Goal: Feedback & Contribution: Contribute content

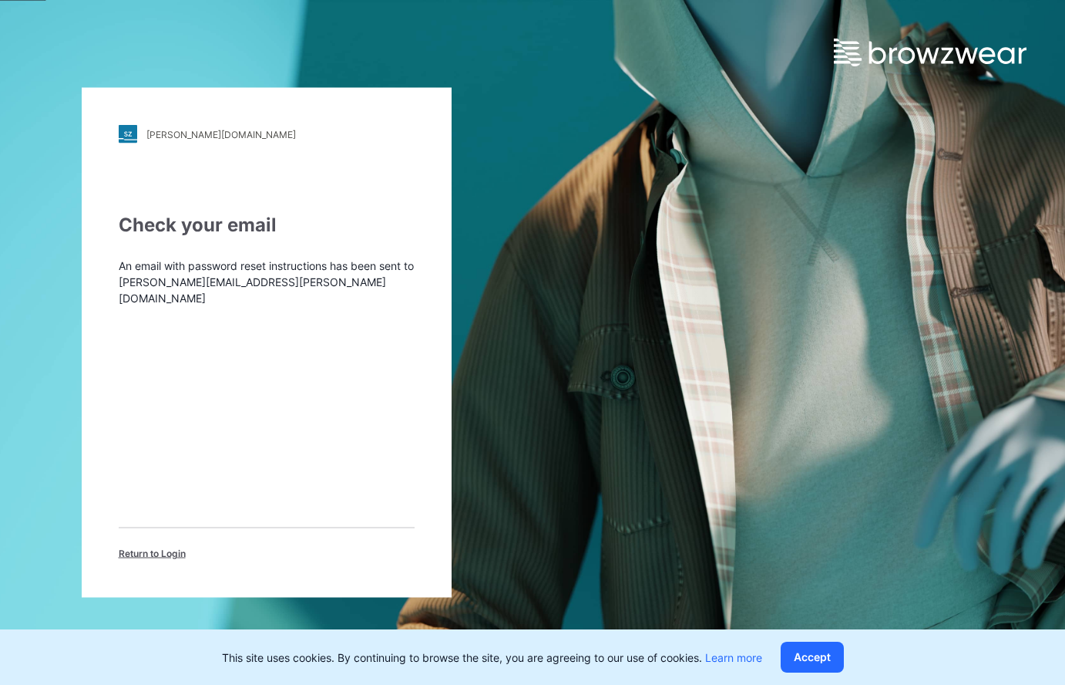
click at [146, 550] on span "Return to Login" at bounding box center [152, 554] width 67 height 14
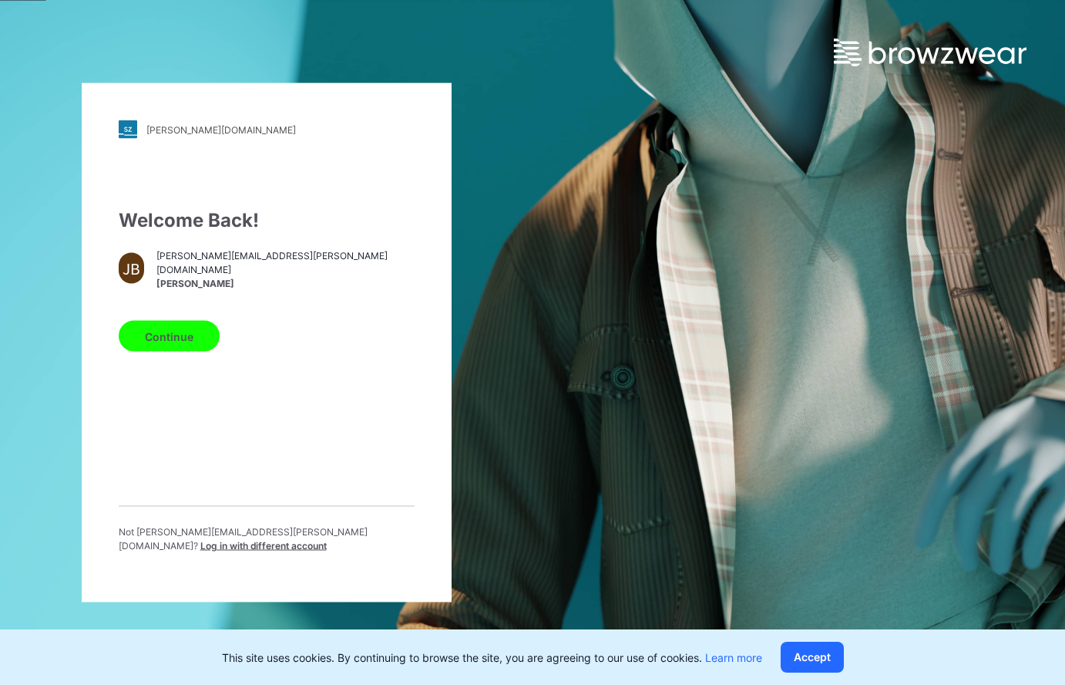
click at [190, 347] on button "Continue" at bounding box center [169, 336] width 101 height 31
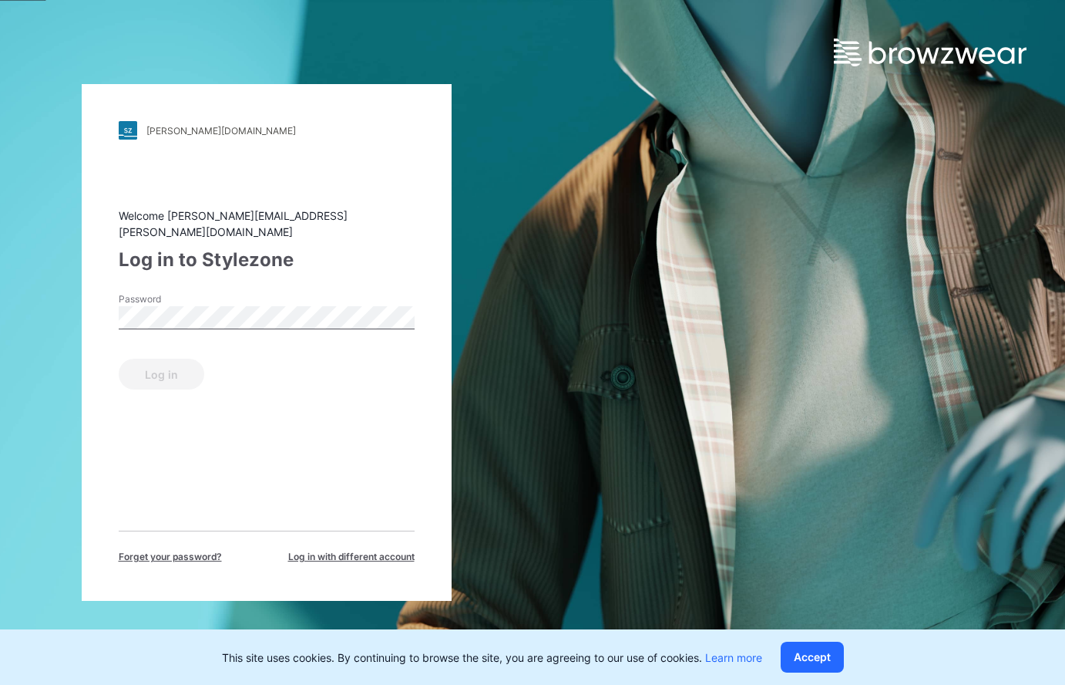
click at [253, 295] on div "Password" at bounding box center [267, 315] width 296 height 46
click at [167, 360] on button "Log in" at bounding box center [162, 373] width 86 height 31
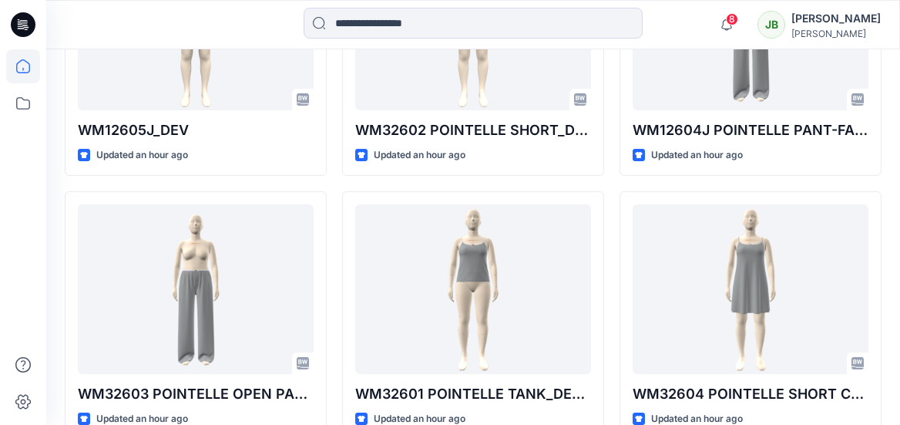
scroll to position [589, 0]
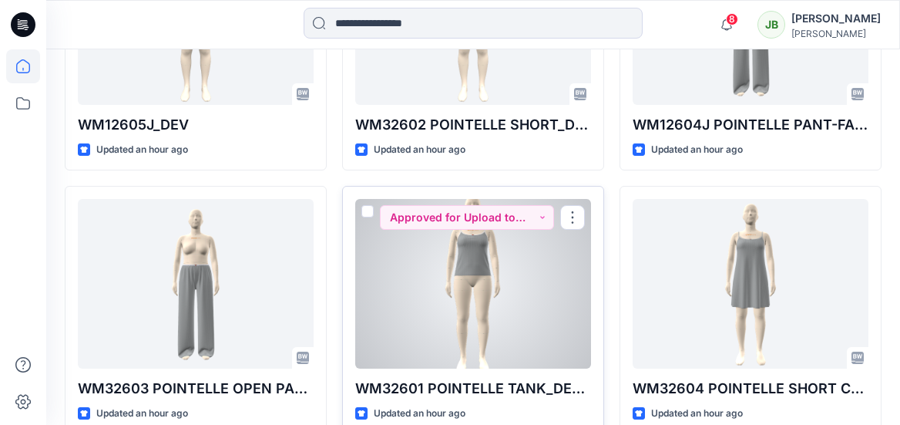
click at [529, 258] on div at bounding box center [473, 284] width 236 height 170
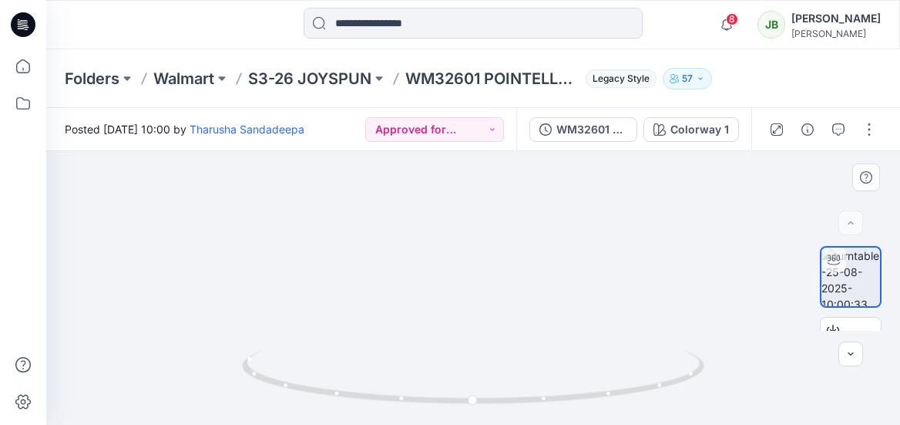
drag, startPoint x: 490, startPoint y: 210, endPoint x: 488, endPoint y: 331, distance: 121.0
click at [489, 331] on img at bounding box center [473, 233] width 261 height 382
drag, startPoint x: 510, startPoint y: 257, endPoint x: 512, endPoint y: 287, distance: 29.3
click at [512, 287] on img at bounding box center [473, 261] width 261 height 325
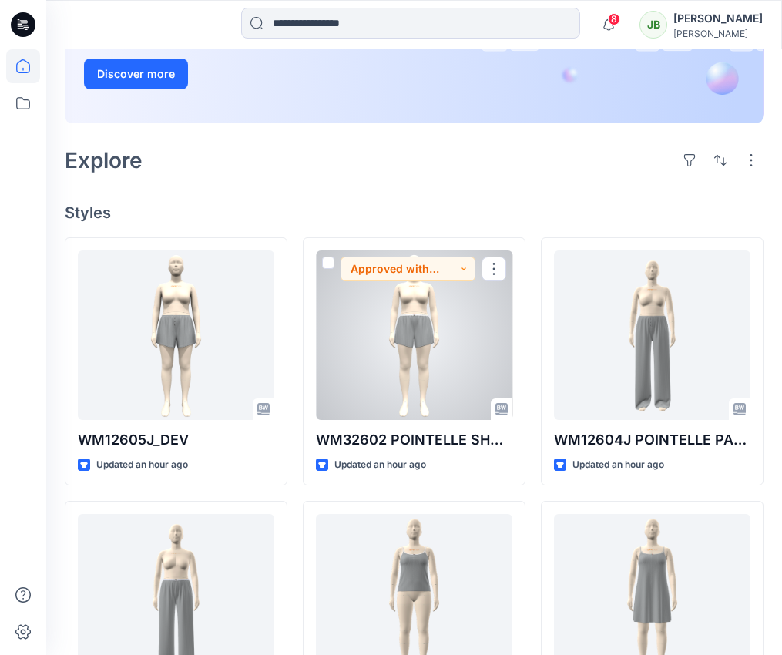
scroll to position [277, 0]
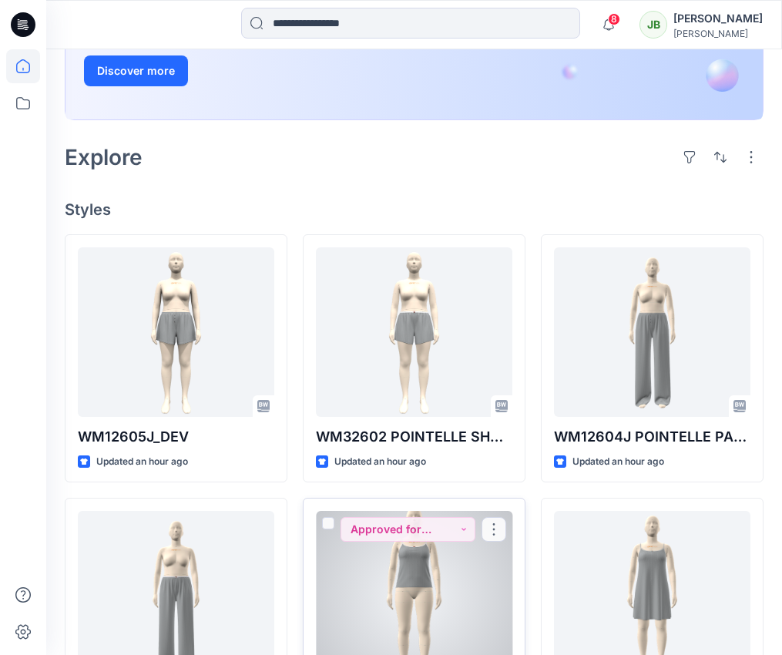
click at [426, 545] on div at bounding box center [414, 596] width 197 height 170
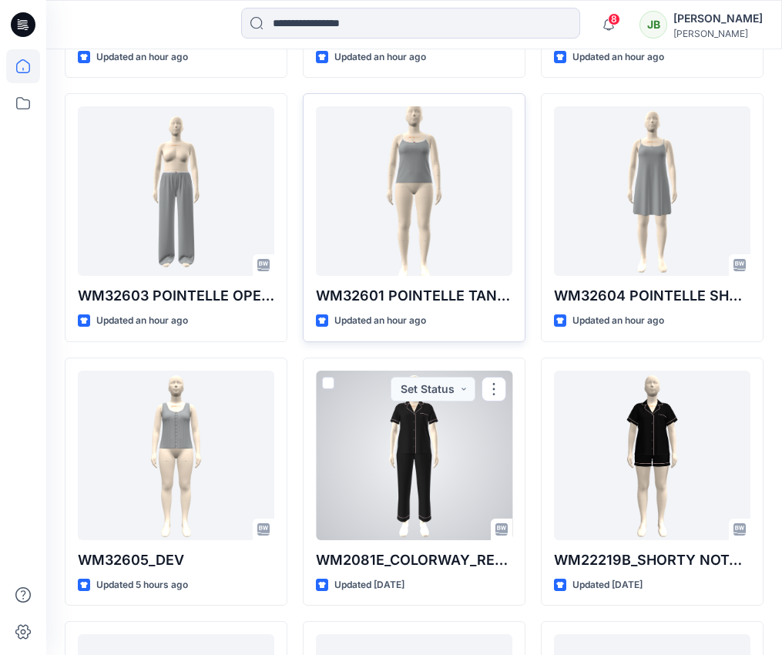
scroll to position [752, 0]
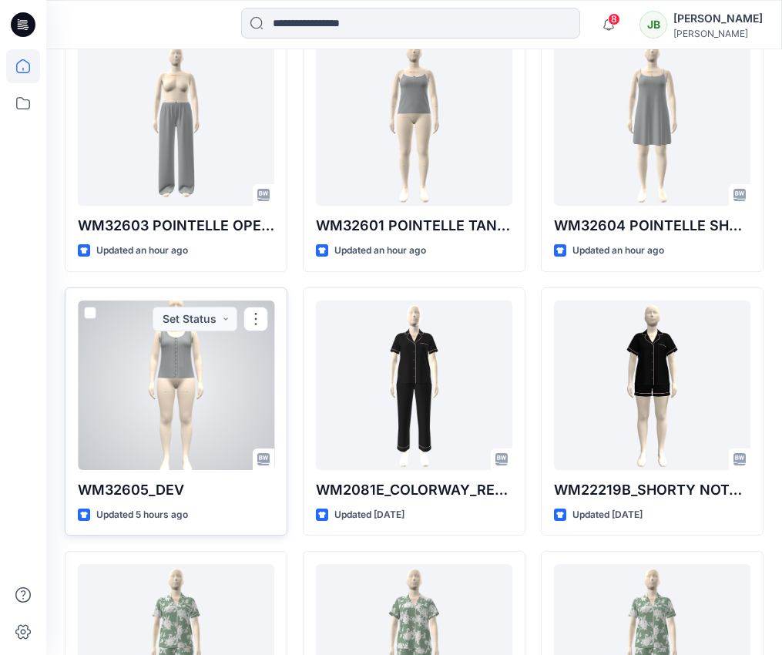
click at [232, 413] on div at bounding box center [176, 386] width 197 height 170
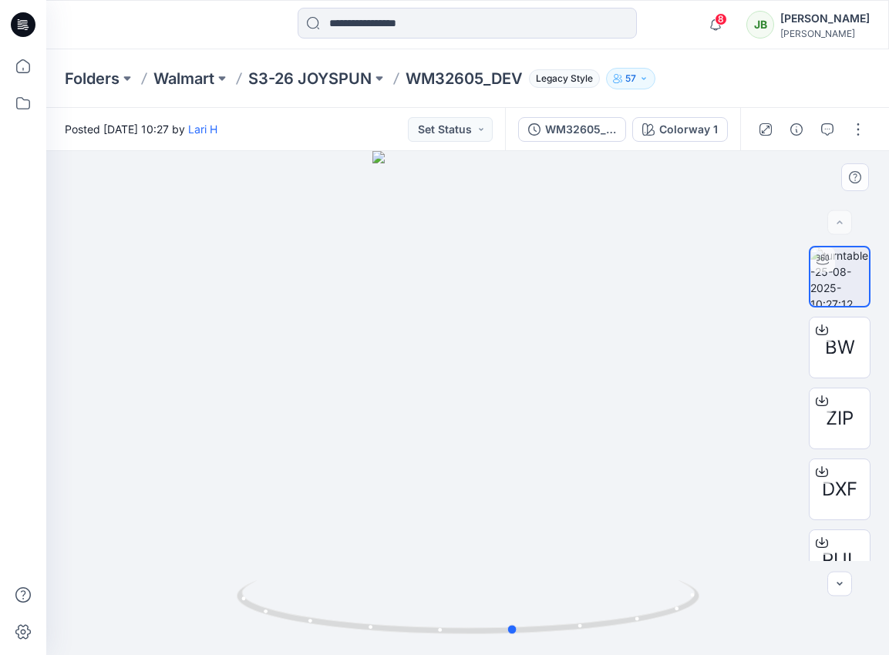
drag, startPoint x: 470, startPoint y: 634, endPoint x: 517, endPoint y: 577, distance: 74.5
click at [517, 577] on div at bounding box center [467, 403] width 843 height 504
click at [828, 126] on icon "button" at bounding box center [827, 129] width 12 height 12
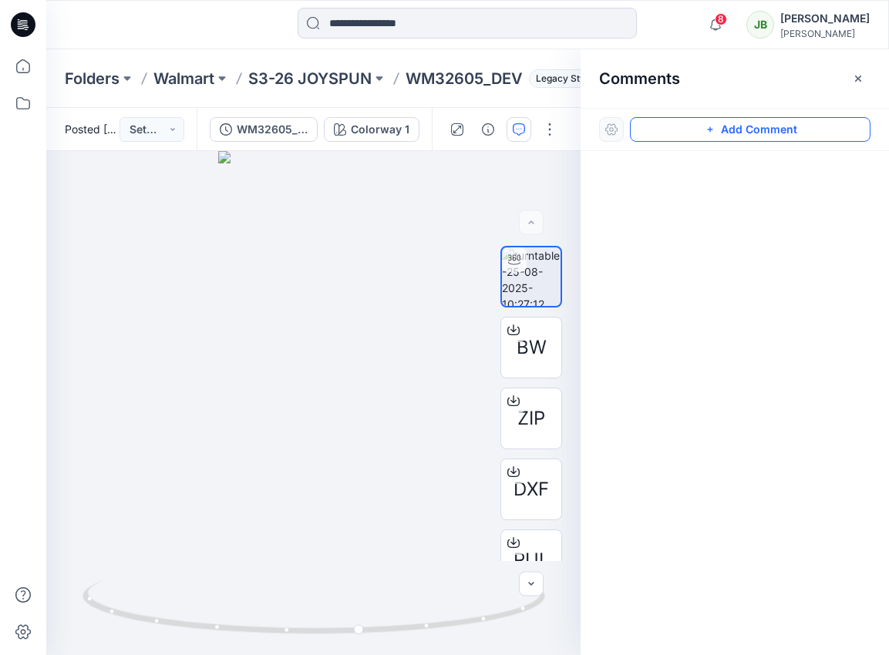
click at [734, 132] on button "Add Comment" at bounding box center [750, 129] width 241 height 25
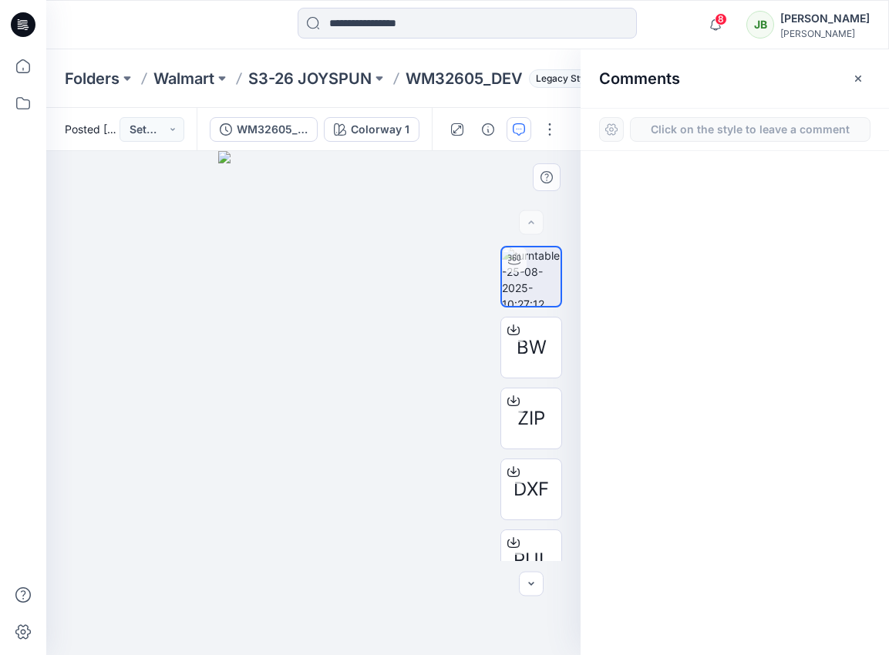
click at [397, 308] on div "1" at bounding box center [313, 403] width 534 height 504
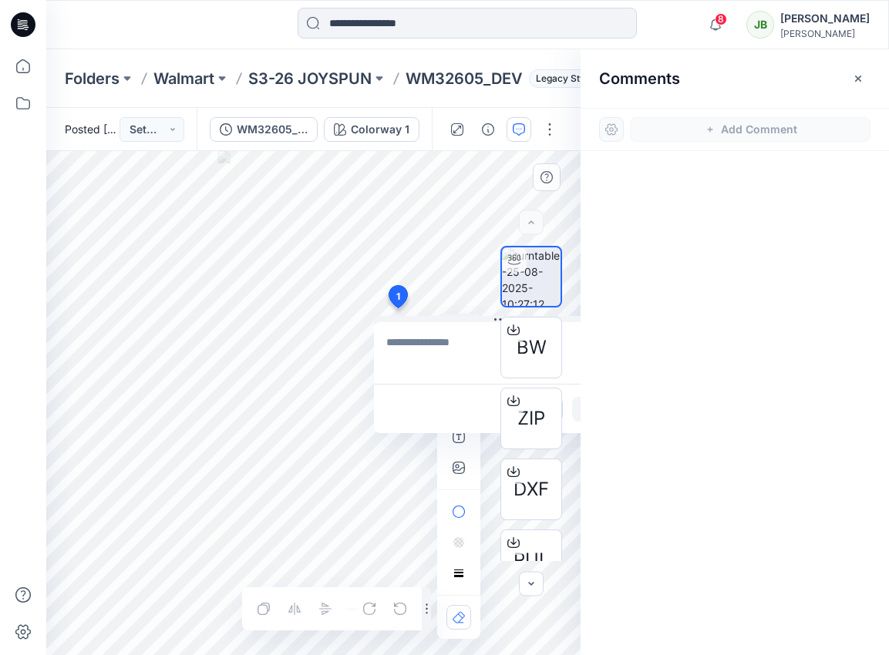
drag, startPoint x: 435, startPoint y: 347, endPoint x: 385, endPoint y: 341, distance: 50.5
click at [385, 342] on textarea at bounding box center [500, 353] width 253 height 62
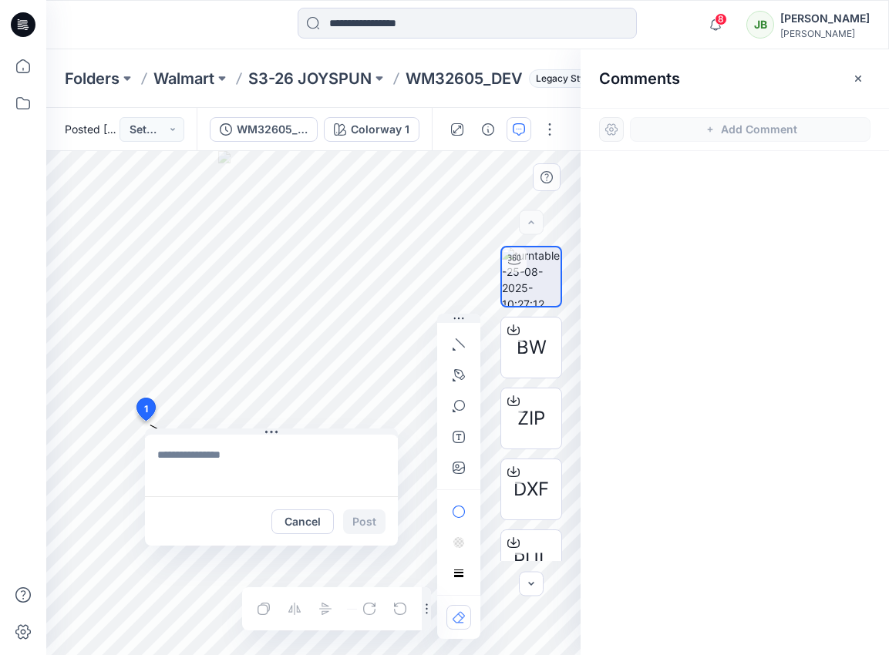
drag, startPoint x: 397, startPoint y: 298, endPoint x: 148, endPoint y: 408, distance: 272.3
click at [251, 433] on icon at bounding box center [250, 432] width 12 height 12
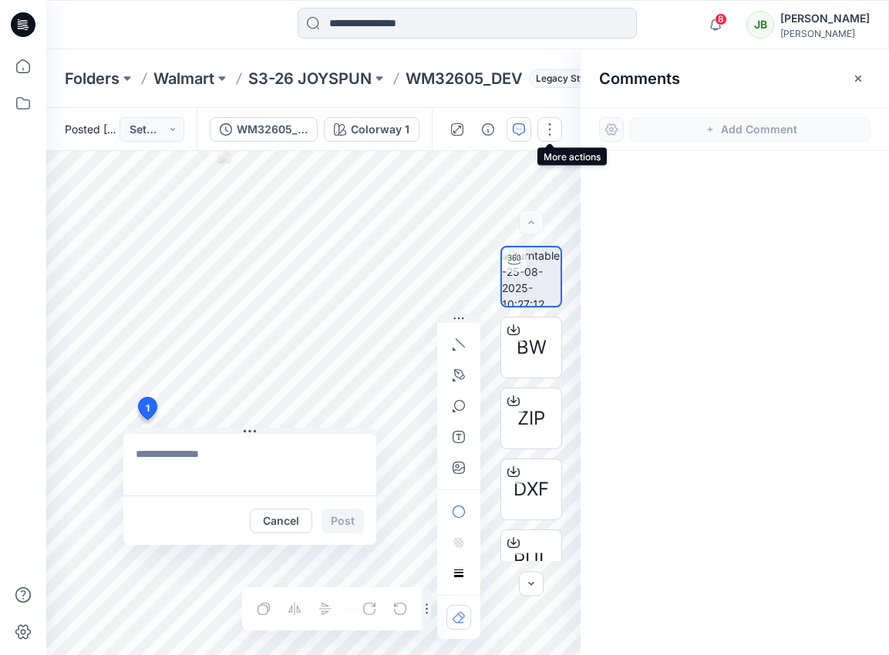
click at [552, 130] on button "button" at bounding box center [549, 129] width 25 height 25
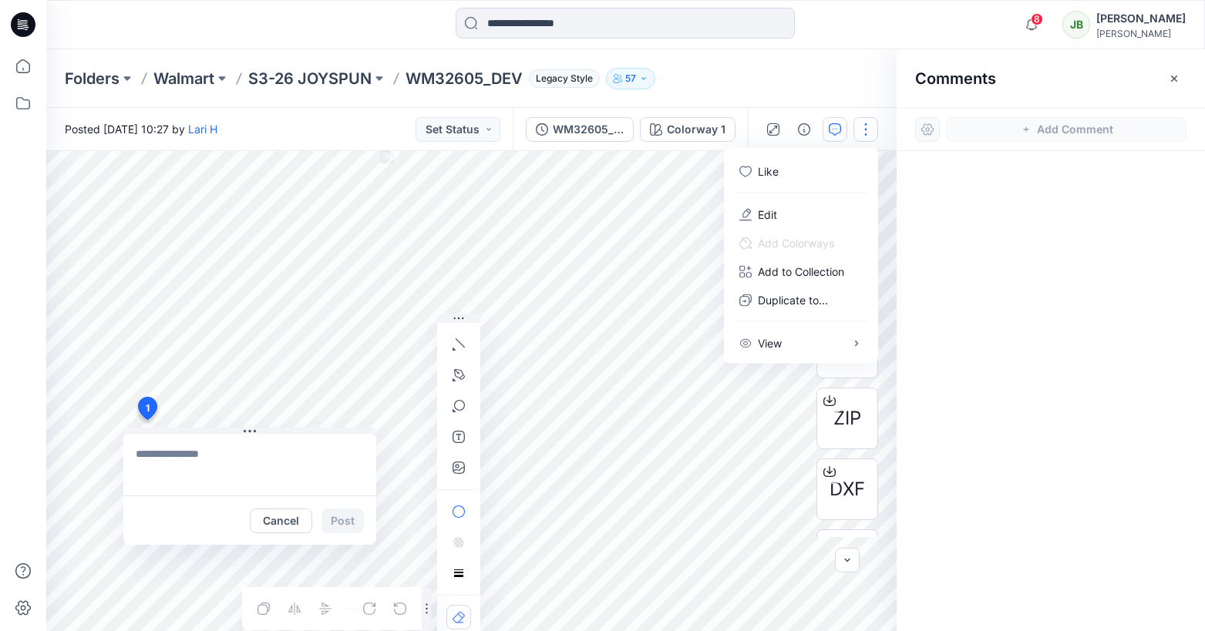
click at [934, 129] on div at bounding box center [927, 129] width 25 height 25
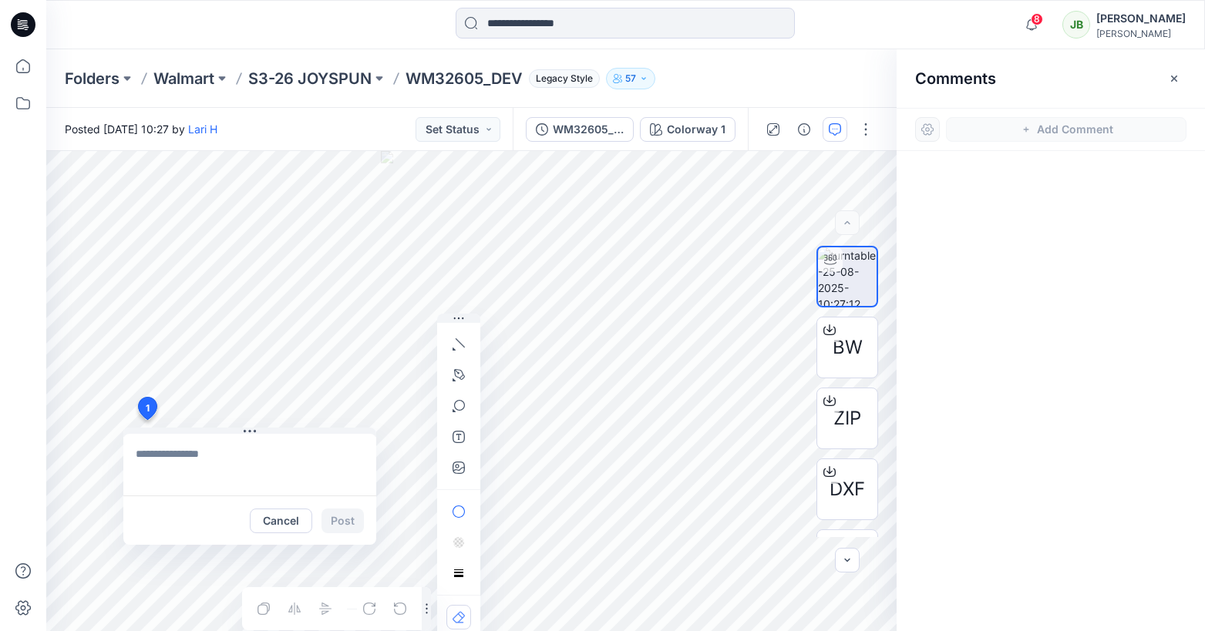
click at [929, 130] on div at bounding box center [927, 129] width 25 height 25
click at [922, 131] on div at bounding box center [927, 129] width 25 height 25
click at [1065, 84] on button "button" at bounding box center [1174, 78] width 25 height 25
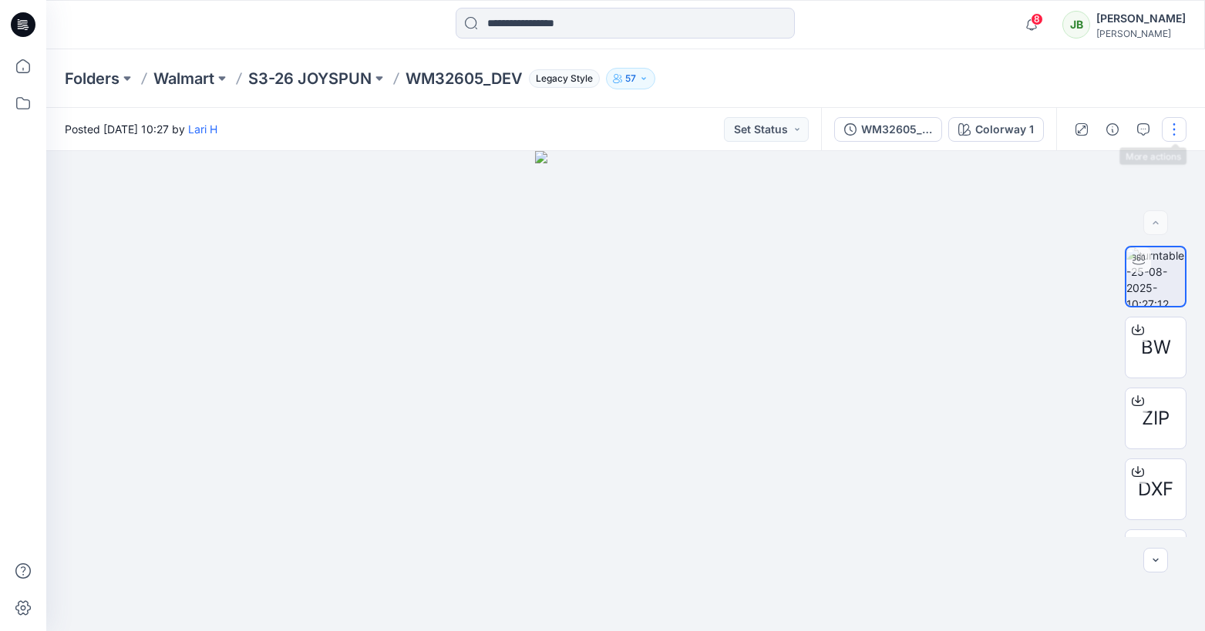
click at [1065, 128] on button "button" at bounding box center [1174, 129] width 25 height 25
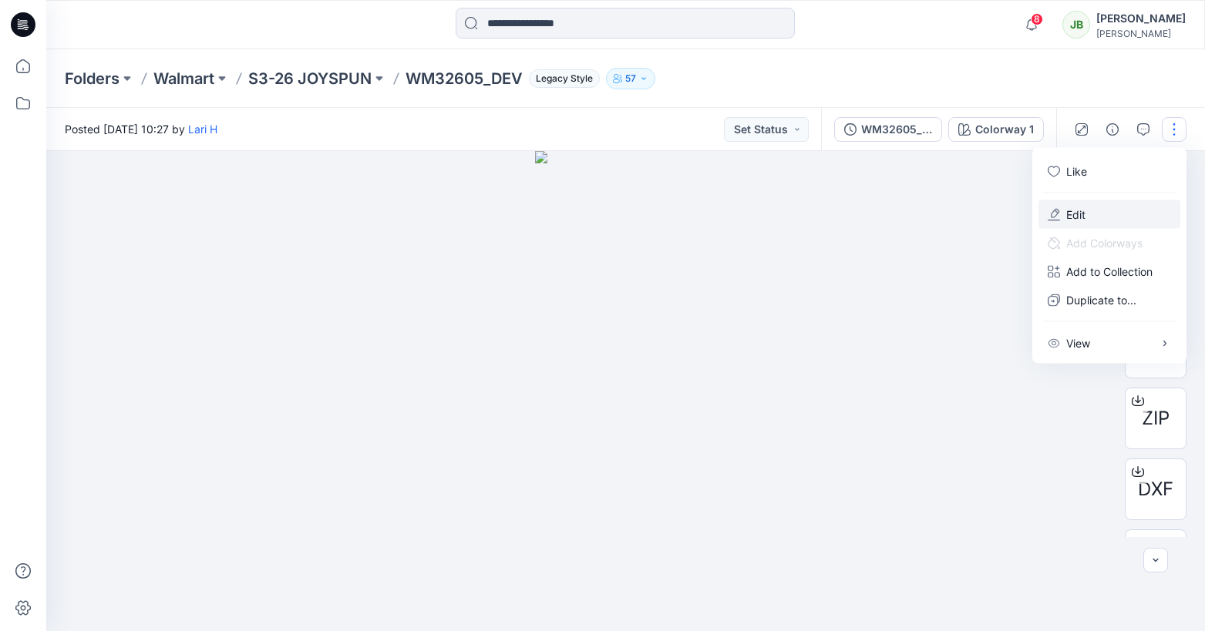
click at [1065, 213] on p "Edit" at bounding box center [1075, 215] width 19 height 16
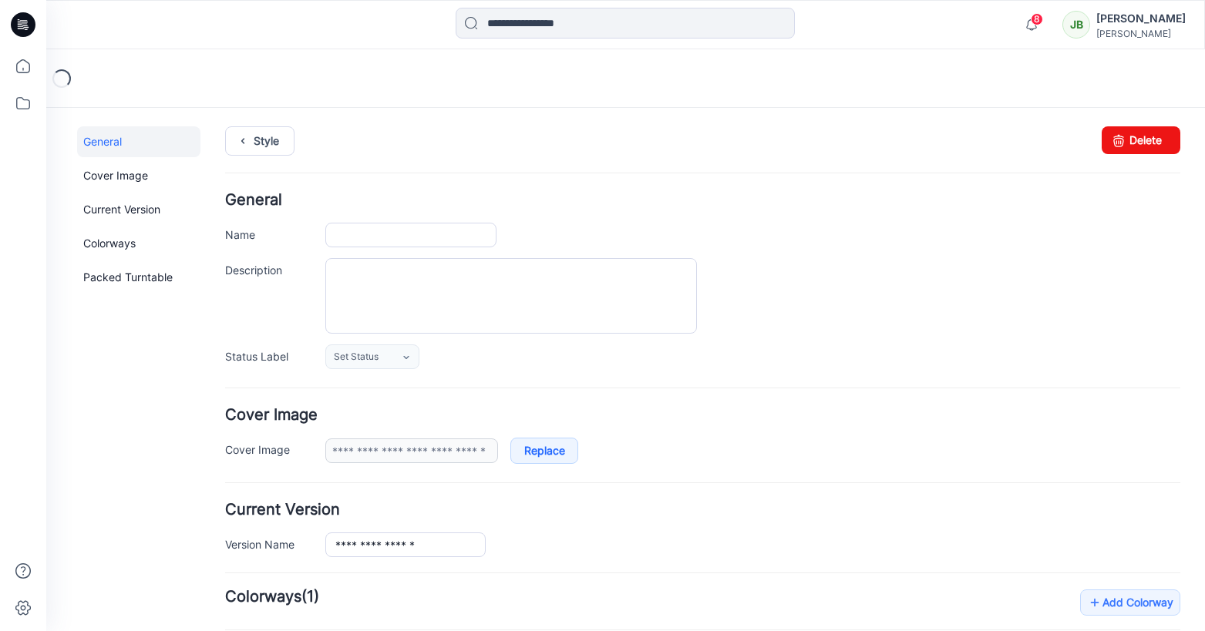
type input "**********"
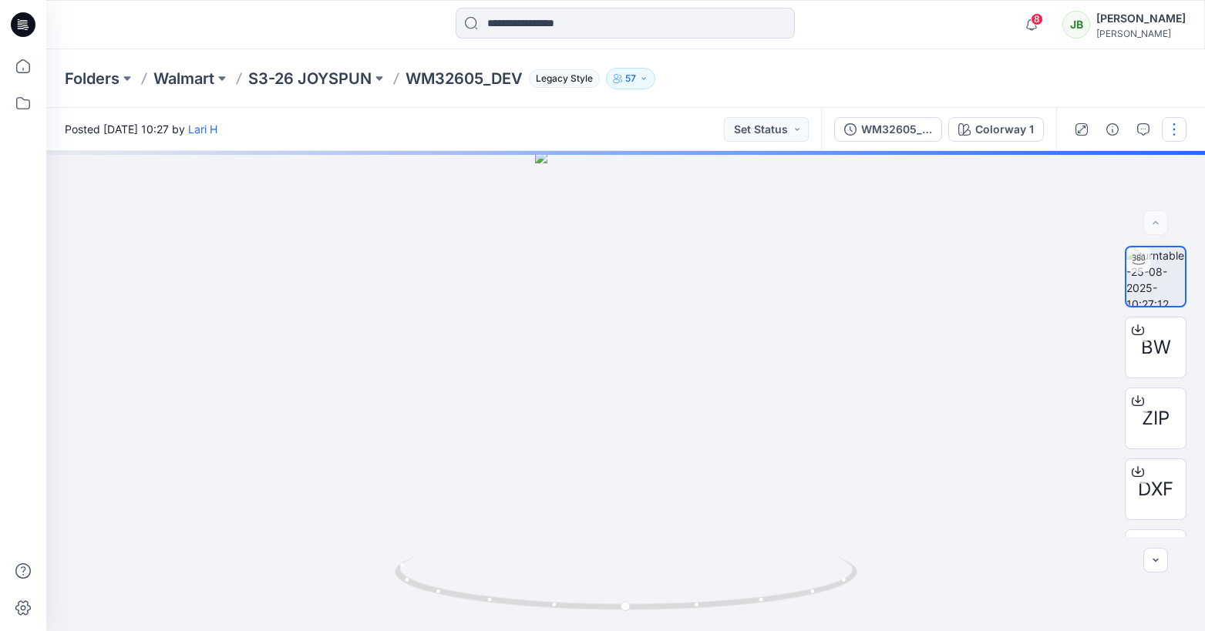
click at [1174, 136] on button "button" at bounding box center [1174, 129] width 25 height 25
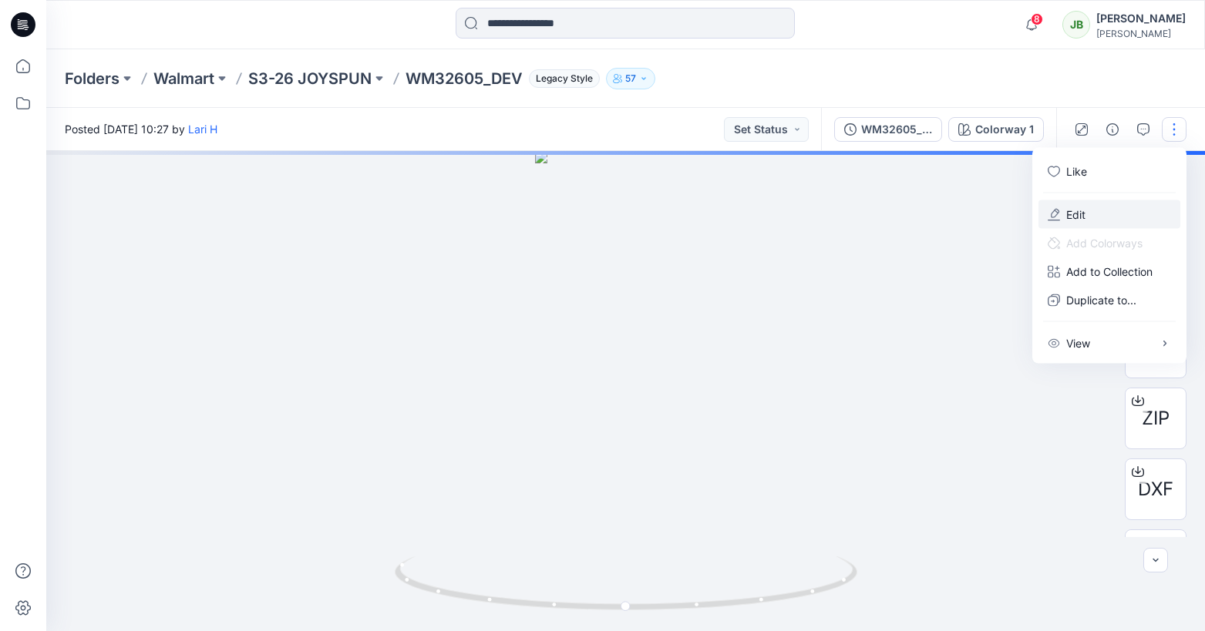
click at [1088, 207] on button "Edit" at bounding box center [1109, 214] width 142 height 29
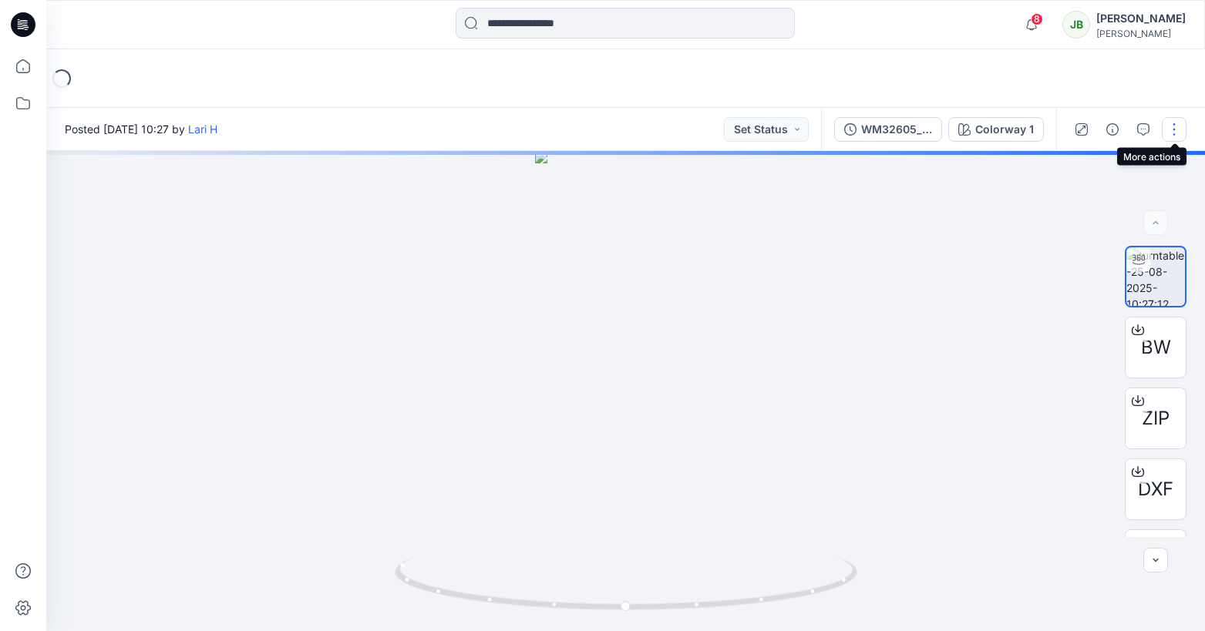
click at [1176, 127] on button "button" at bounding box center [1174, 129] width 25 height 25
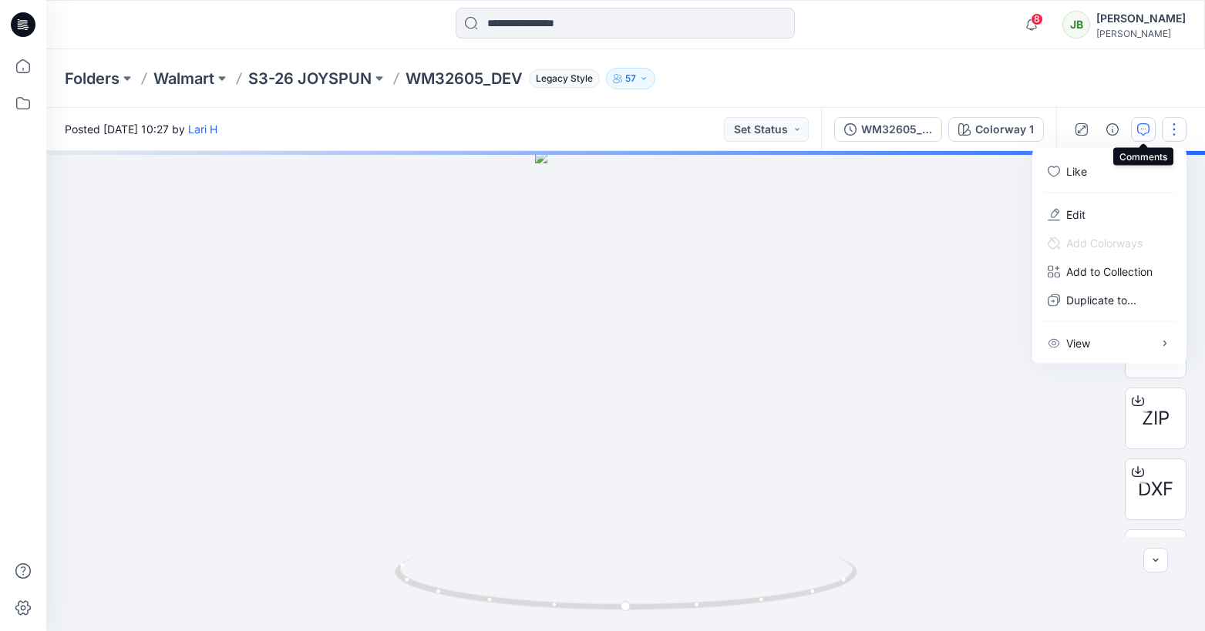
click at [1139, 130] on icon "button" at bounding box center [1143, 129] width 12 height 12
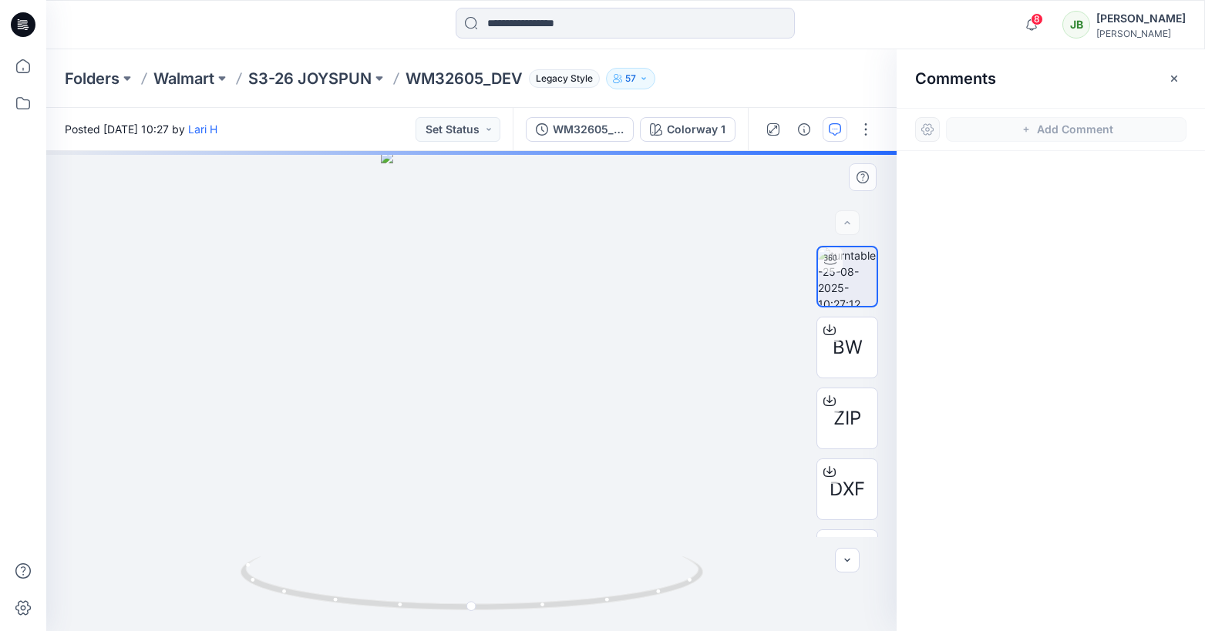
click at [601, 352] on div at bounding box center [471, 391] width 850 height 480
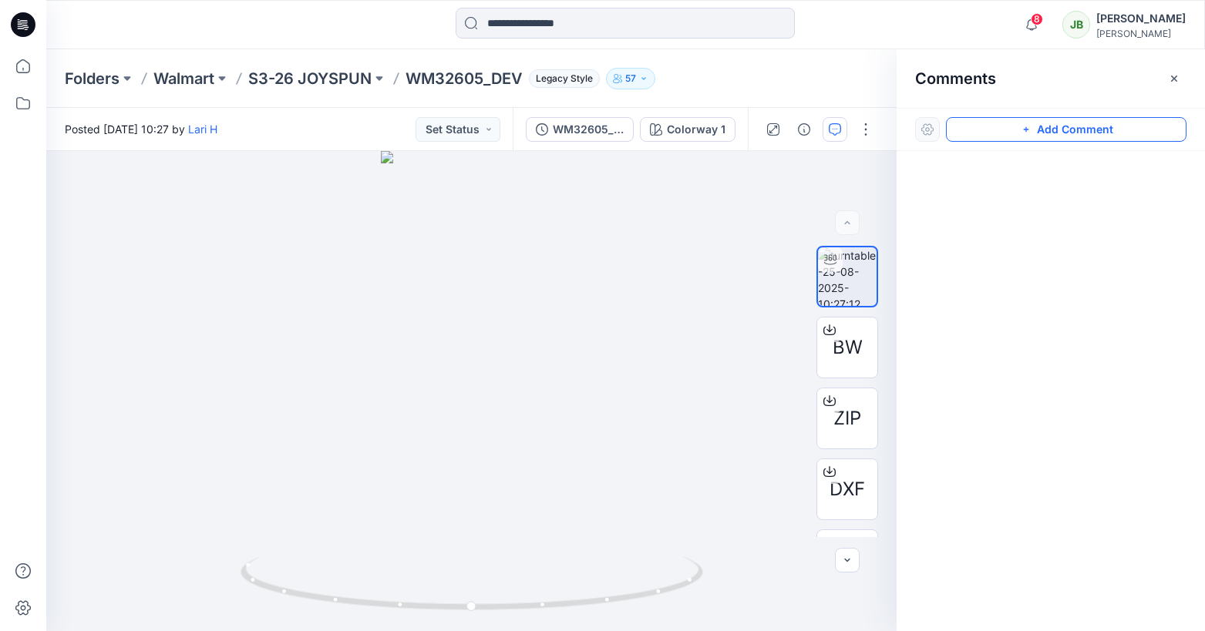
click at [1052, 124] on button "Add Comment" at bounding box center [1066, 129] width 241 height 25
click at [1005, 119] on button "Click on the style to leave a comment" at bounding box center [1066, 129] width 241 height 25
click at [1005, 125] on button "Click on the style to leave a comment" at bounding box center [1066, 129] width 241 height 25
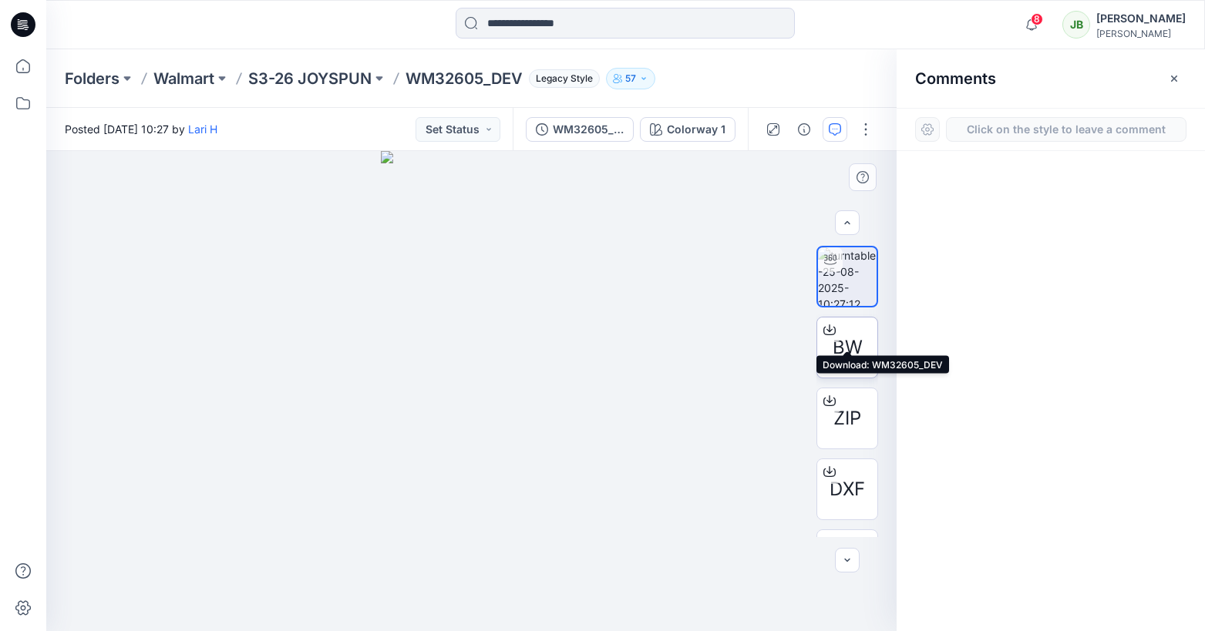
scroll to position [125, 0]
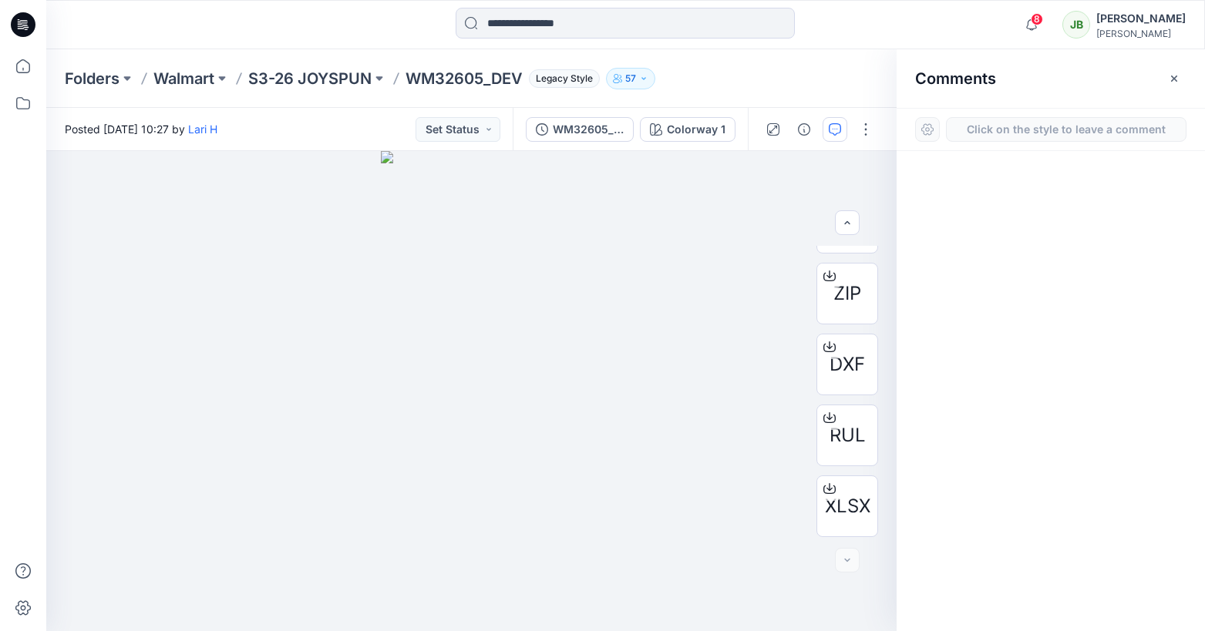
click at [1017, 133] on button "Click on the style to leave a comment" at bounding box center [1066, 129] width 241 height 25
click at [1016, 130] on button "Click on the style to leave a comment" at bounding box center [1066, 129] width 241 height 25
click at [1176, 74] on icon "button" at bounding box center [1174, 78] width 12 height 12
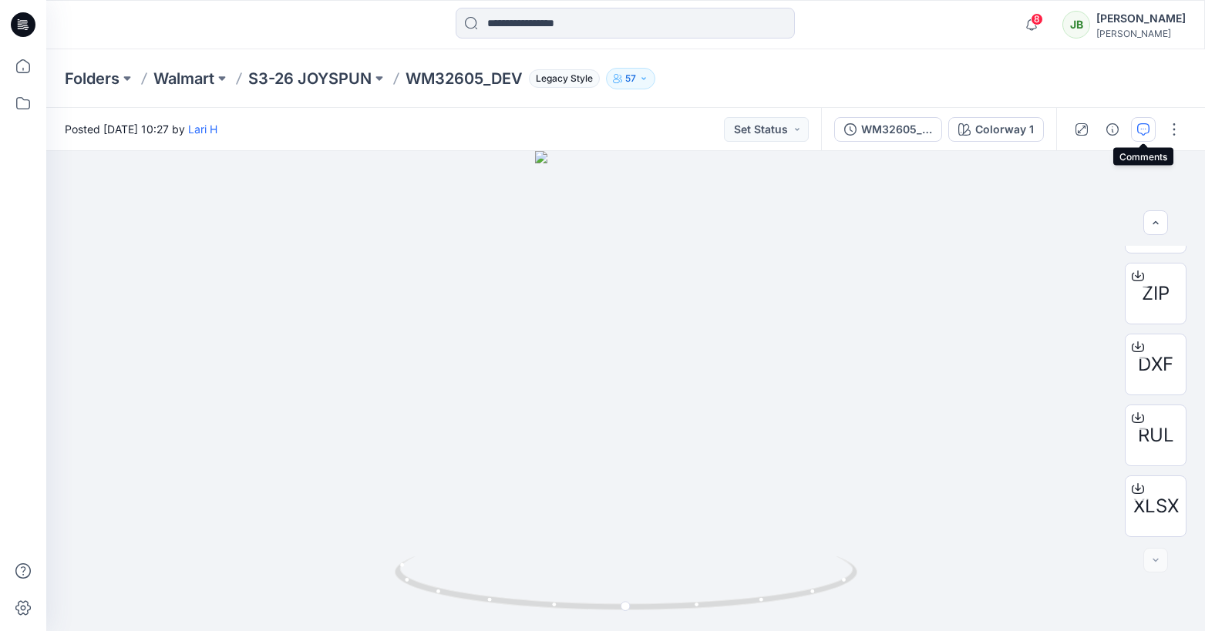
click at [1142, 133] on icon "button" at bounding box center [1143, 129] width 12 height 12
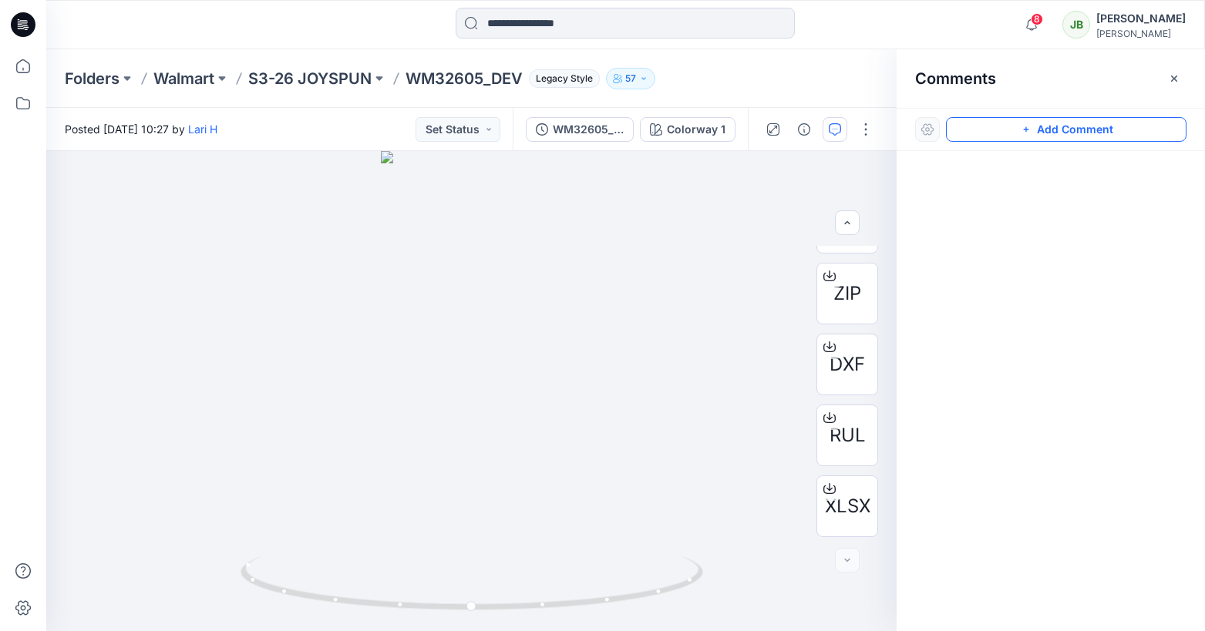
click at [1077, 131] on button "Add Comment" at bounding box center [1066, 129] width 241 height 25
click at [500, 259] on div "1" at bounding box center [471, 391] width 850 height 480
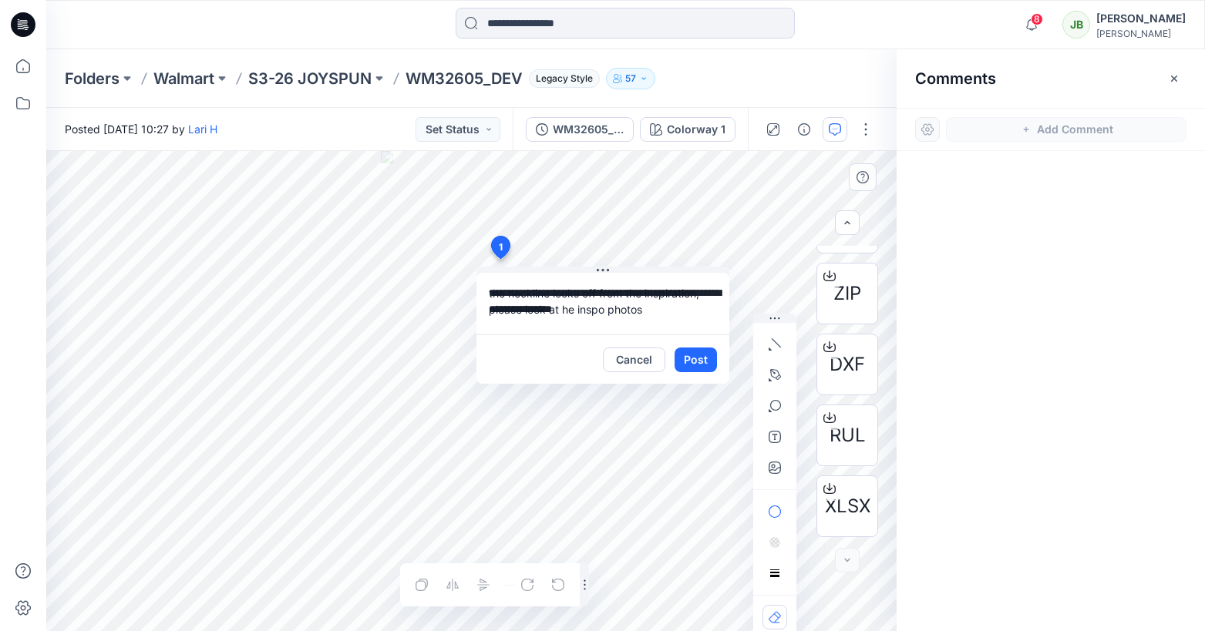
click at [490, 293] on textarea "**********" at bounding box center [602, 304] width 253 height 62
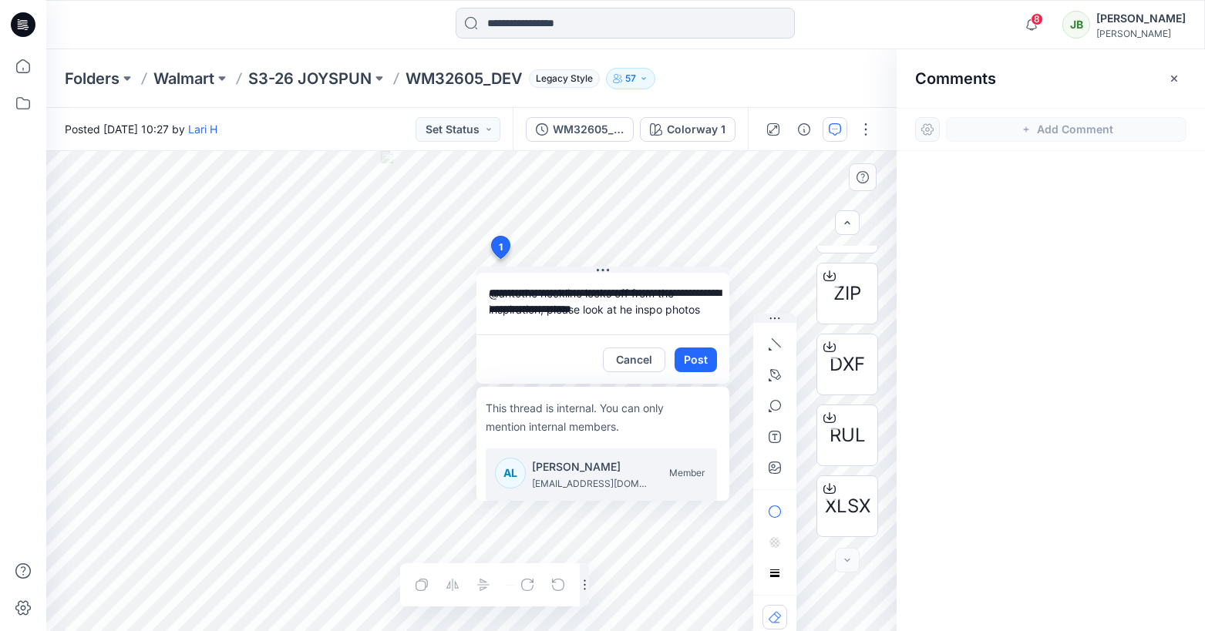
click at [530, 468] on div "[PERSON_NAME] [PERSON_NAME][EMAIL_ADDRESS][DOMAIN_NAME] Member" at bounding box center [606, 475] width 222 height 34
click at [582, 468] on p "Lari H" at bounding box center [590, 467] width 116 height 19
type textarea "**********"
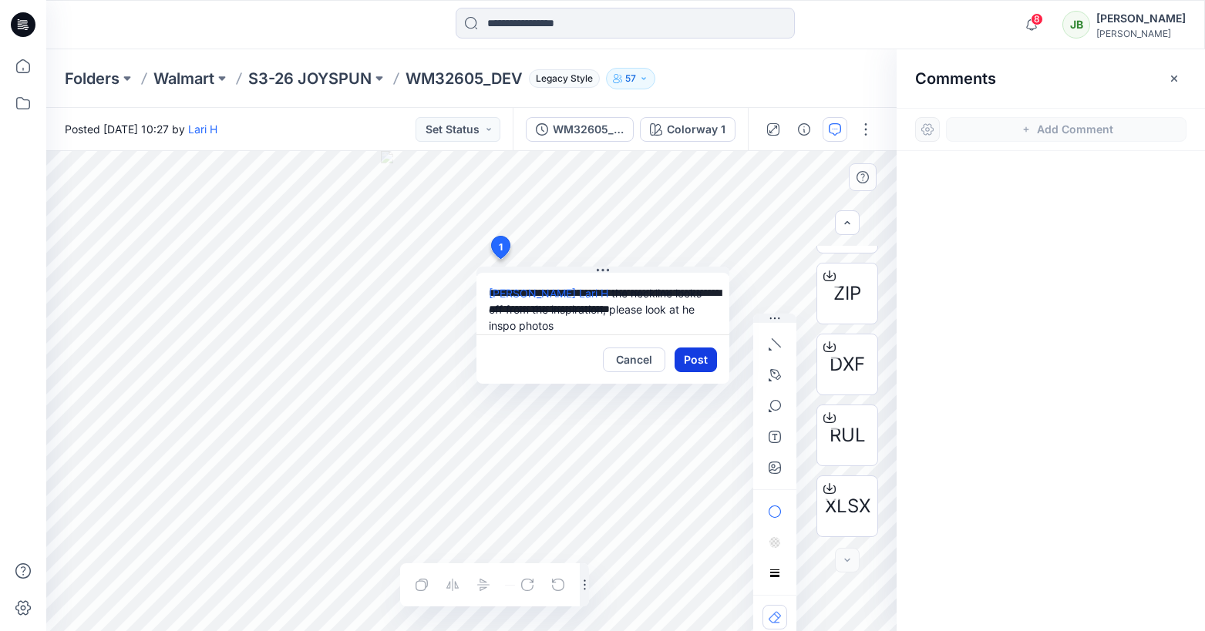
click at [688, 357] on button "Post" at bounding box center [696, 360] width 42 height 25
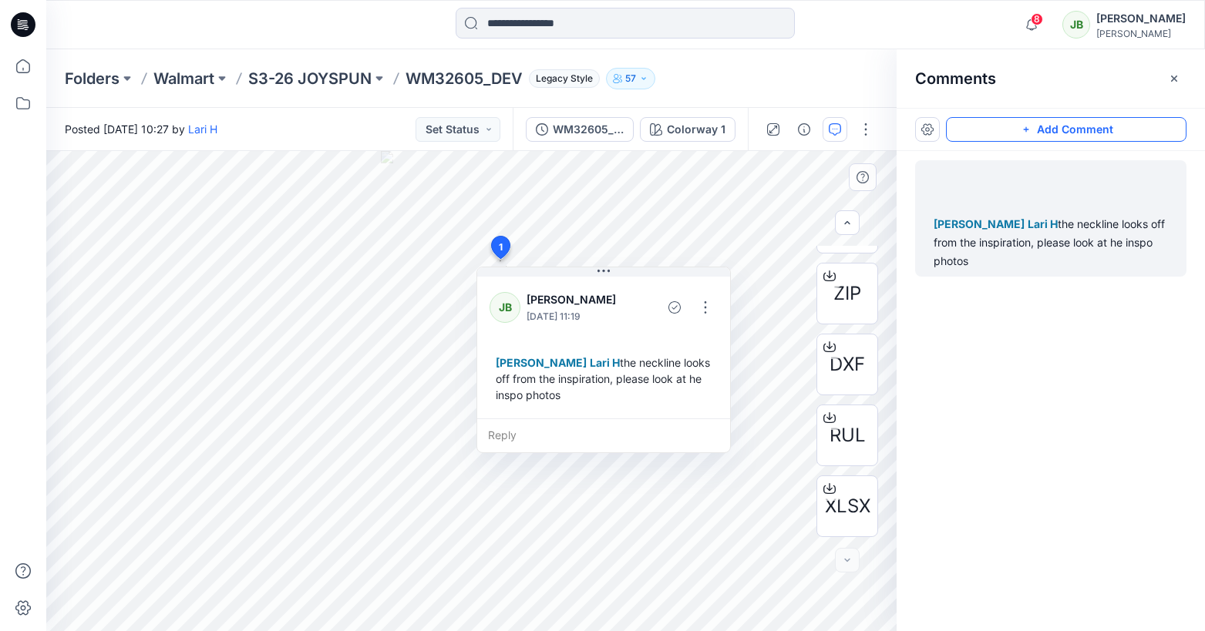
click at [1036, 130] on button "Add Comment" at bounding box center [1066, 129] width 241 height 25
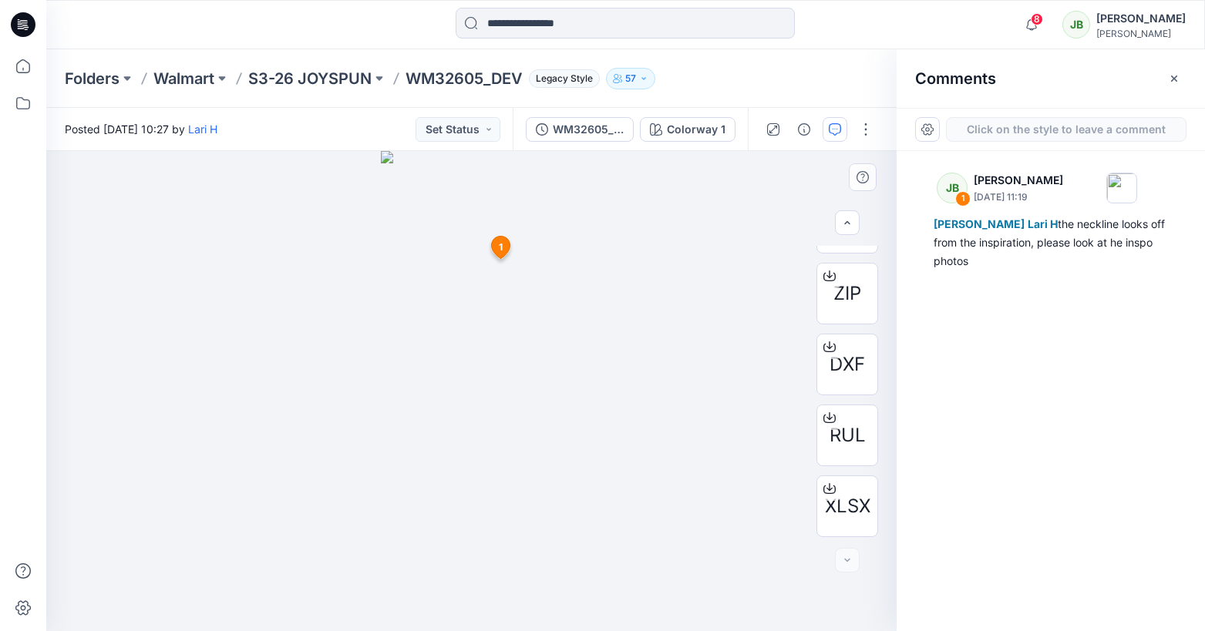
click at [495, 268] on div "2 1 [PERSON_NAME] [DATE] 11:19 [PERSON_NAME] H the neckline looks off from the …" at bounding box center [471, 391] width 850 height 480
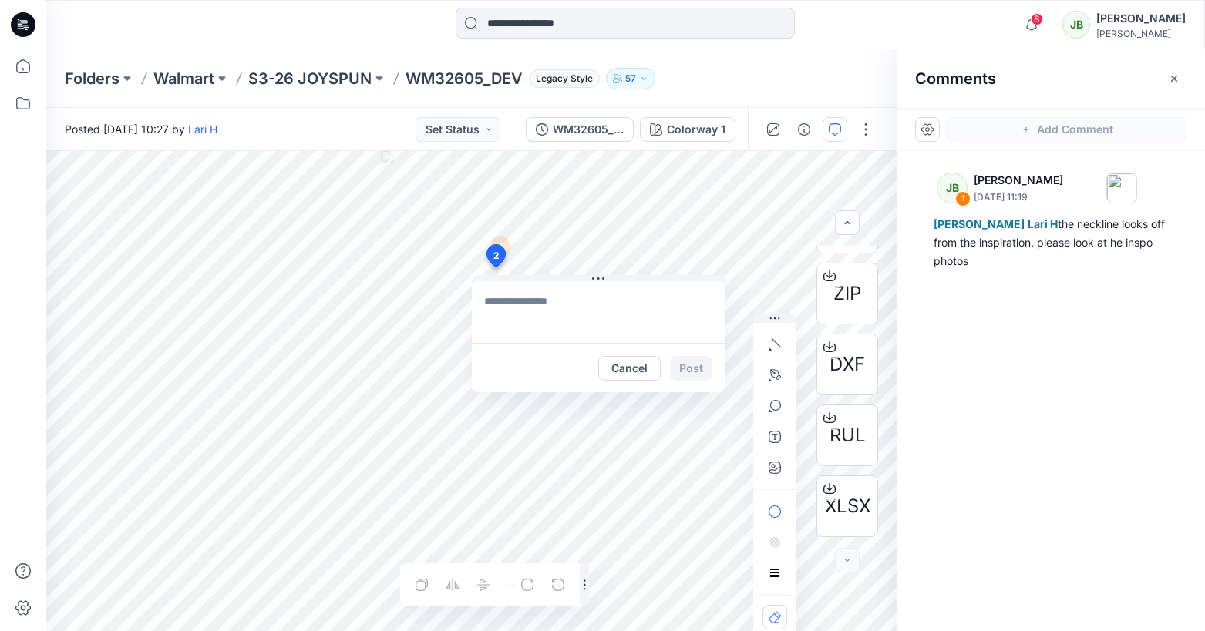
click at [674, 333] on textarea at bounding box center [598, 312] width 253 height 62
type textarea "***"
click at [773, 466] on icon "button" at bounding box center [773, 466] width 4 height 4
type input"] "**********"
click at [523, 307] on textarea "***" at bounding box center [598, 312] width 253 height 62
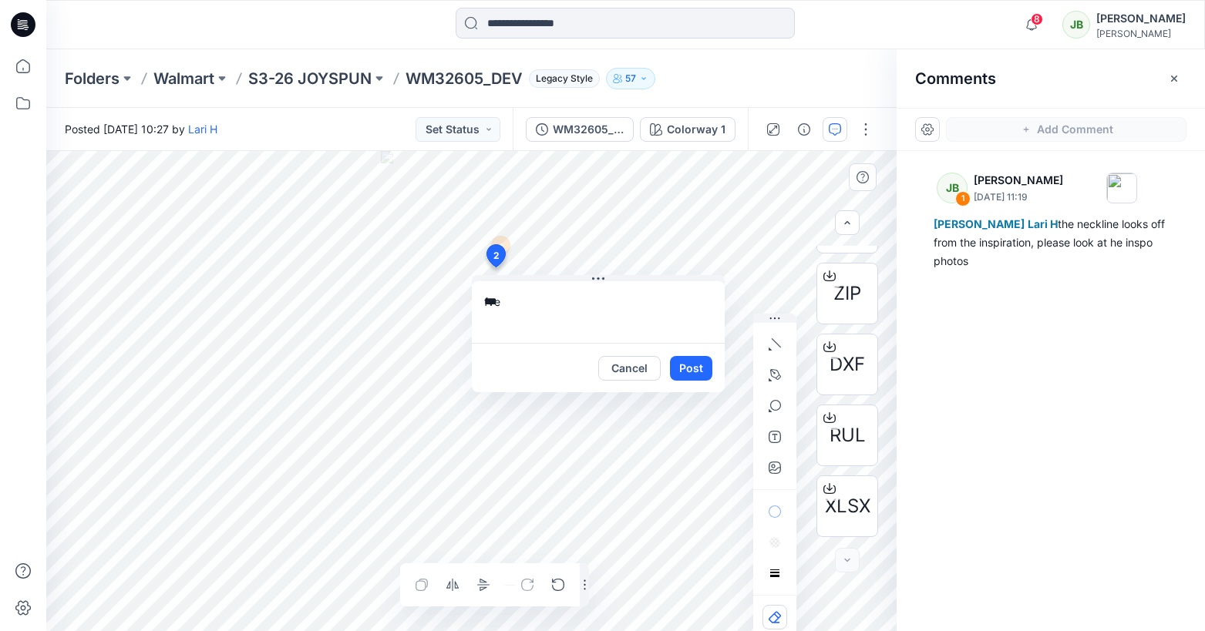
drag, startPoint x: 513, startPoint y: 303, endPoint x: 472, endPoint y: 299, distance: 41.0
click at [472, 301] on textarea "***" at bounding box center [598, 312] width 253 height 62
type textarea "*"
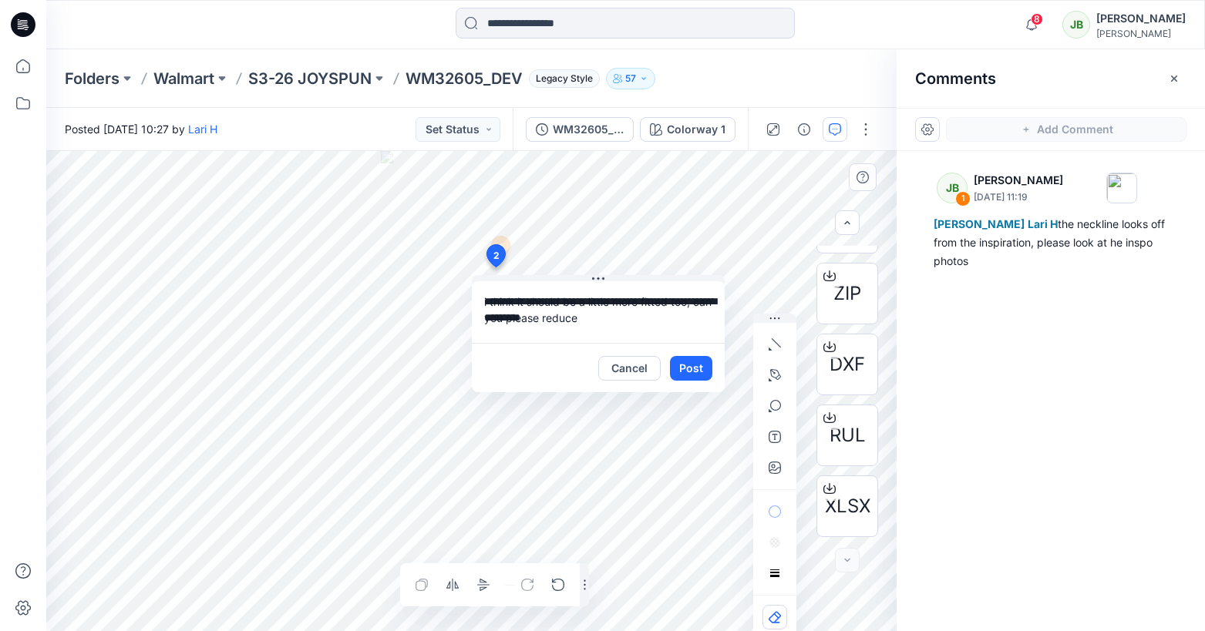
click at [596, 282] on textarea "**********" at bounding box center [598, 312] width 253 height 62
type textarea "**********"
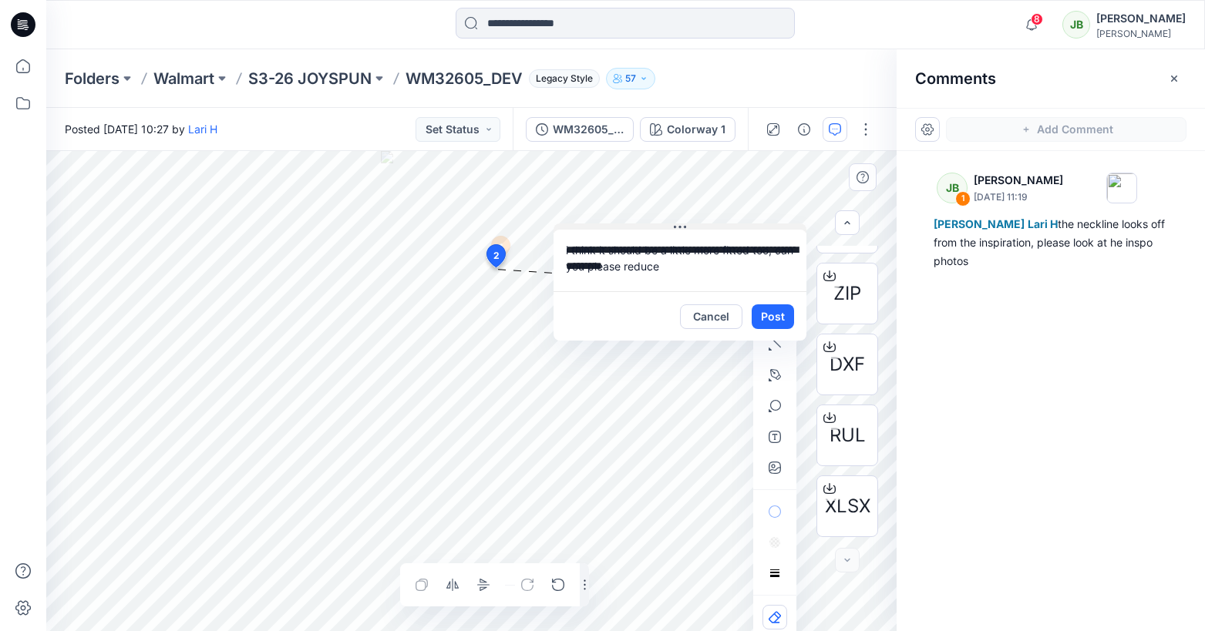
drag, startPoint x: 593, startPoint y: 279, endPoint x: 676, endPoint y: 227, distance: 98.0
click at [676, 227] on icon at bounding box center [675, 227] width 2 height 2
click at [691, 269] on textarea "**********" at bounding box center [681, 261] width 253 height 62
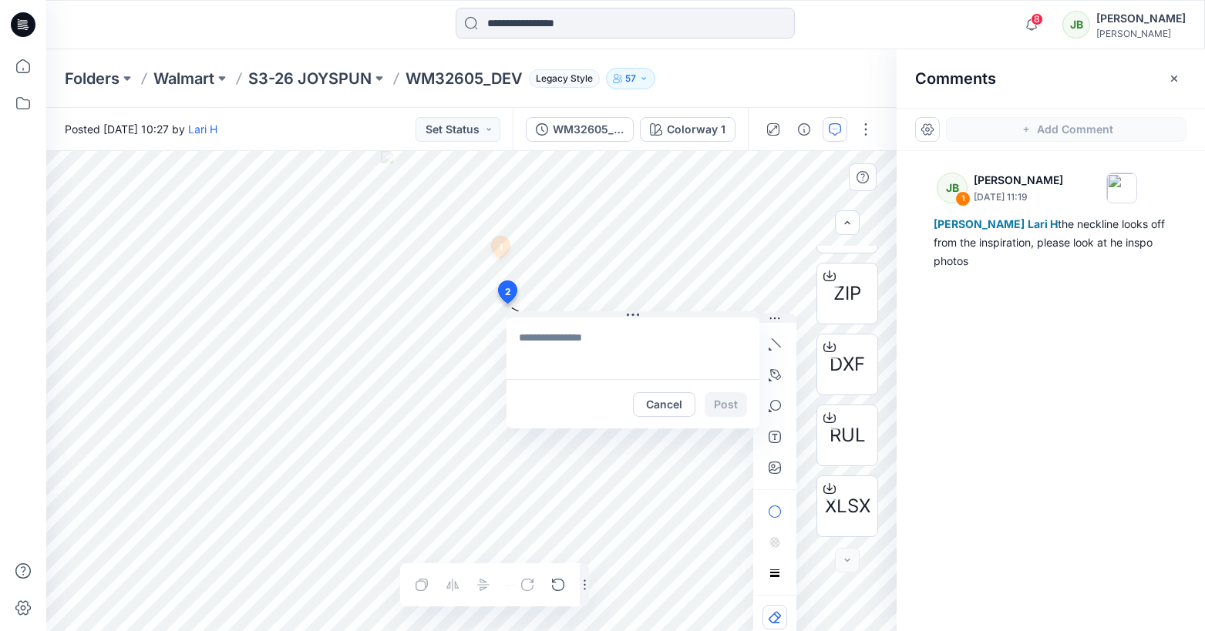
drag, startPoint x: 494, startPoint y: 258, endPoint x: 506, endPoint y: 292, distance: 36.1
drag, startPoint x: 509, startPoint y: 301, endPoint x: 522, endPoint y: 291, distance: 16.0
click at [545, 346] on textarea at bounding box center [625, 349] width 253 height 62
click at [668, 411] on button "Cancel" at bounding box center [656, 404] width 62 height 25
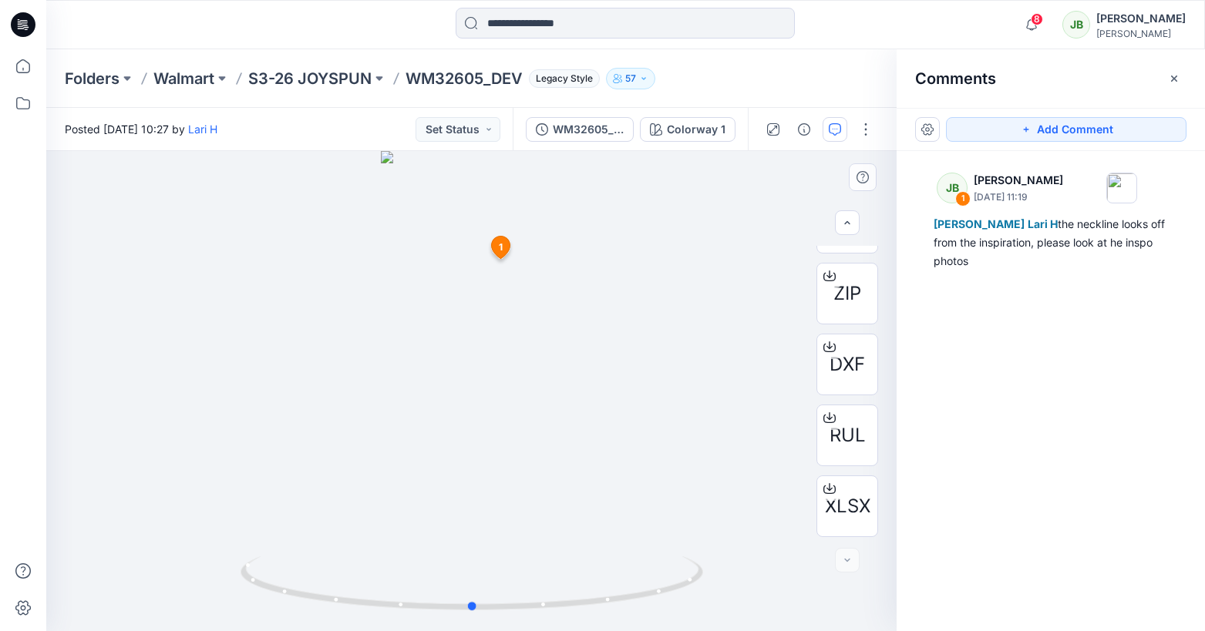
click at [480, 288] on div at bounding box center [471, 391] width 850 height 480
click at [1024, 126] on icon "button" at bounding box center [1026, 129] width 12 height 12
click at [506, 319] on div "2 1 [PERSON_NAME] [DATE] 11:19 [PERSON_NAME] H the neckline looks off from the …" at bounding box center [471, 391] width 850 height 480
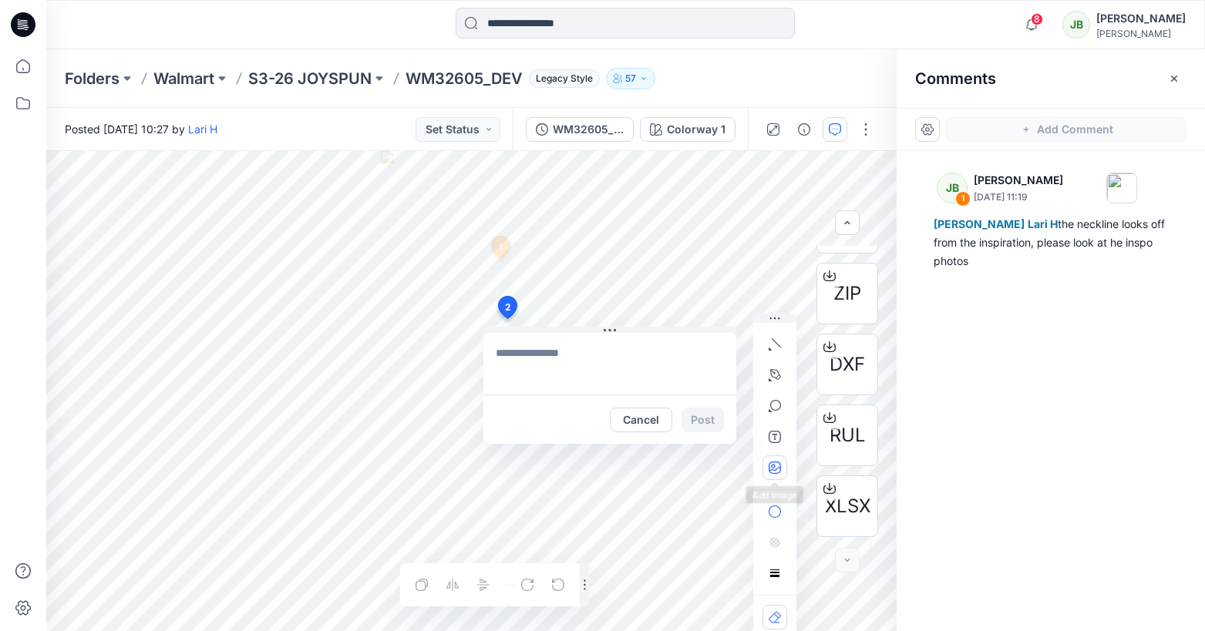
click at [784, 471] on button "button" at bounding box center [774, 468] width 25 height 25
type input"] "**********"
click at [510, 351] on textarea at bounding box center [609, 364] width 253 height 62
type textarea "**********"
click at [708, 422] on button "Post" at bounding box center [702, 420] width 42 height 25
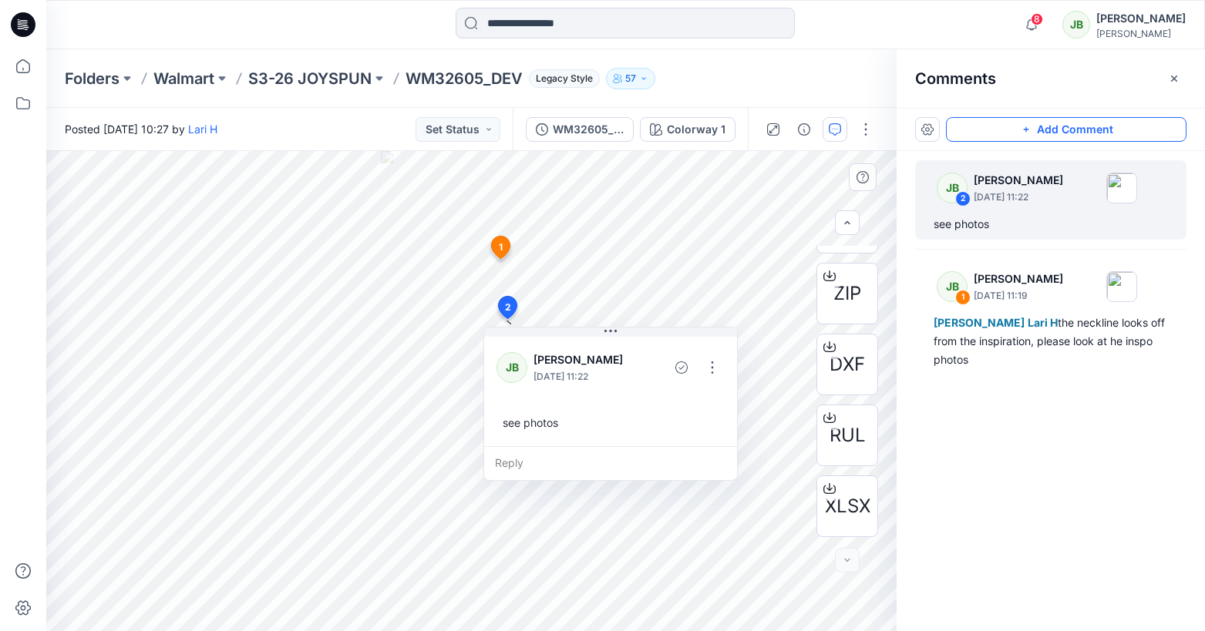
click at [444, 246] on div "3 1 [PERSON_NAME] [DATE] 11:19 [PERSON_NAME] H the neckline looks off from the …" at bounding box center [471, 391] width 850 height 480
click at [465, 264] on div "3 1 [PERSON_NAME] [DATE] 11:19 [PERSON_NAME] H the neckline looks off from the …" at bounding box center [471, 391] width 850 height 480
click at [507, 315] on icon at bounding box center [508, 308] width 19 height 22
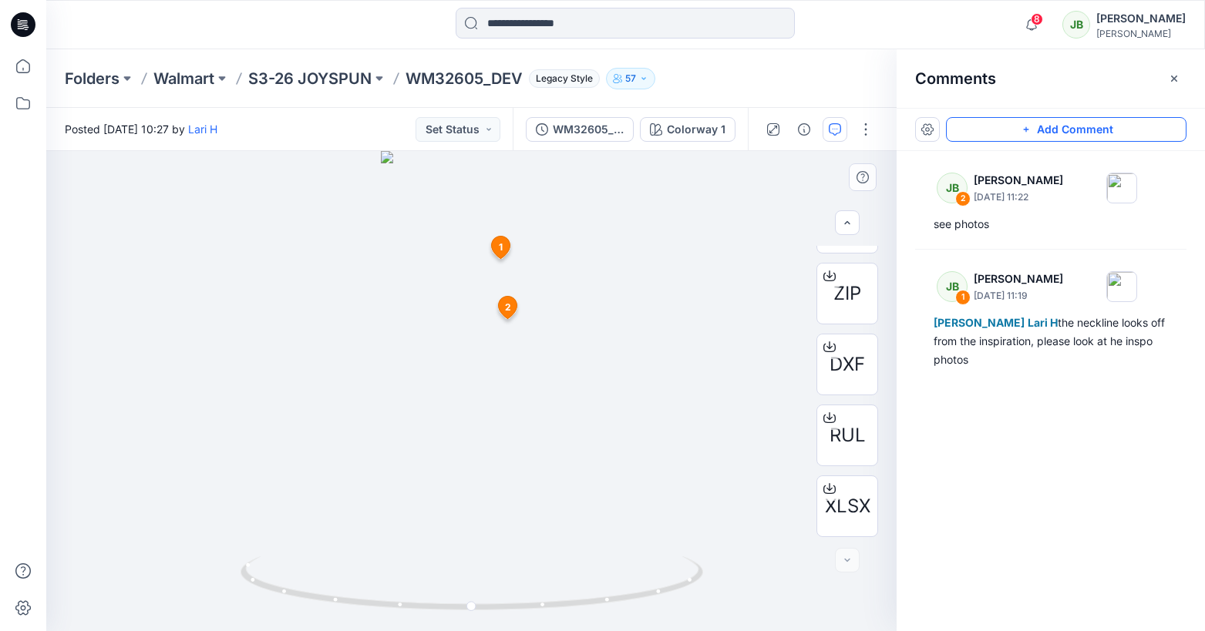
click at [509, 303] on span "2" at bounding box center [508, 308] width 6 height 14
drag, startPoint x: 509, startPoint y: 313, endPoint x: 448, endPoint y: 245, distance: 91.2
click at [447, 245] on span "2" at bounding box center [449, 245] width 6 height 14
click at [443, 241] on icon at bounding box center [448, 245] width 19 height 22
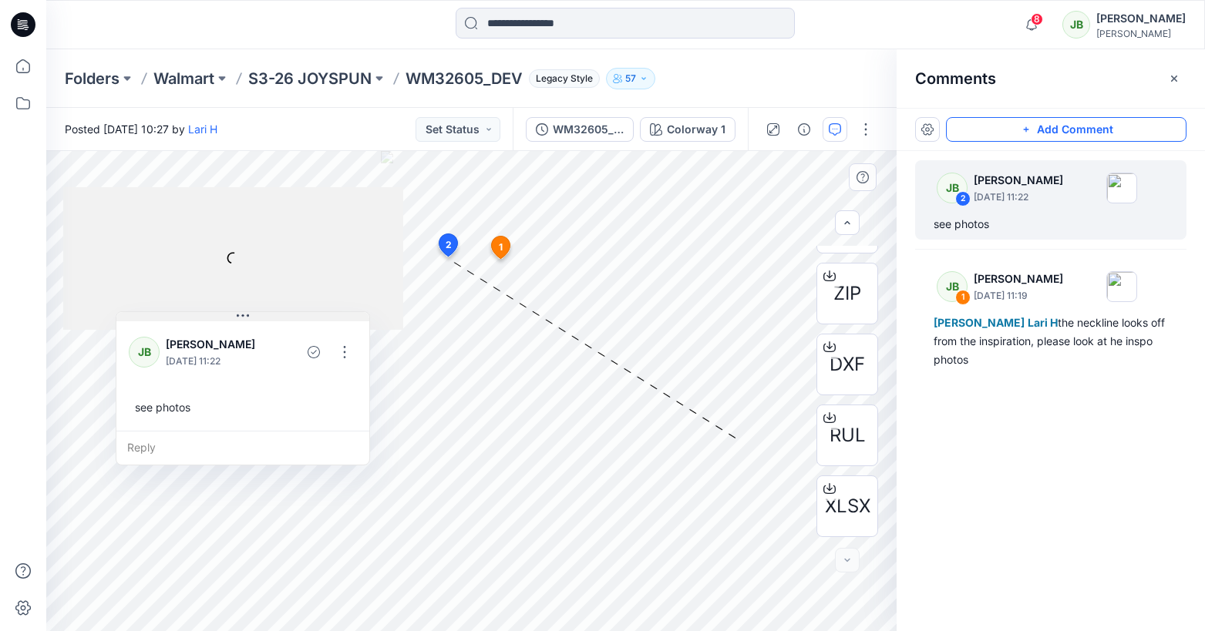
drag, startPoint x: 630, startPoint y: 272, endPoint x: 318, endPoint y: 315, distance: 314.3
click at [318, 315] on button at bounding box center [242, 316] width 253 height 9
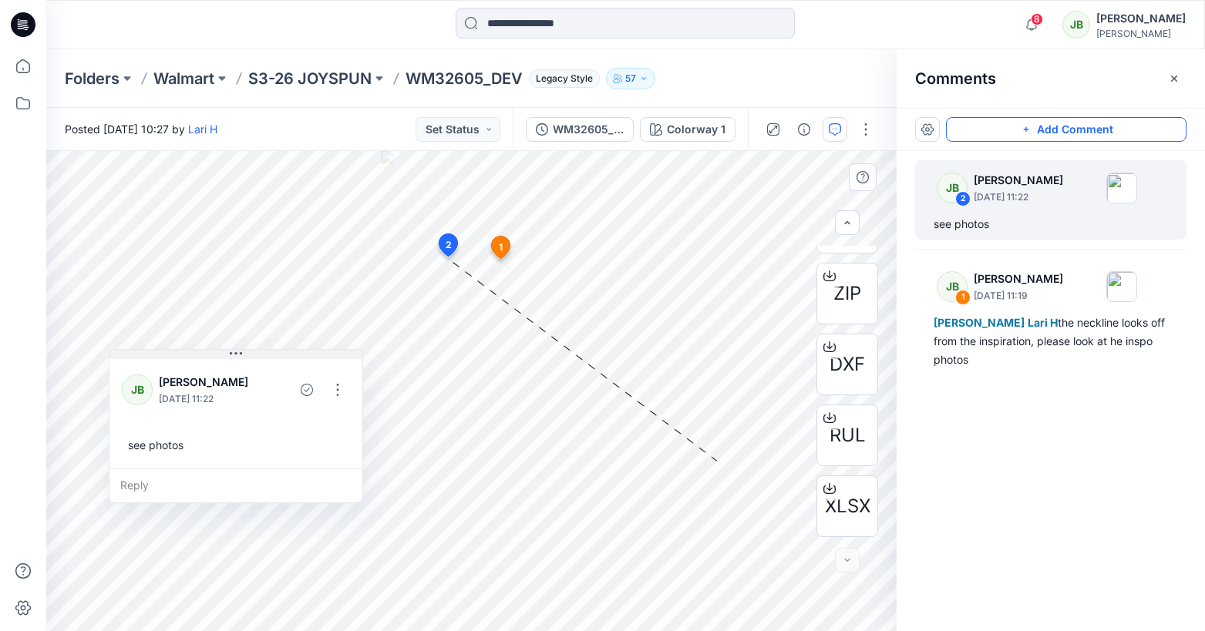
drag, startPoint x: 308, startPoint y: 314, endPoint x: 303, endPoint y: 354, distance: 40.4
click at [303, 355] on button at bounding box center [235, 354] width 253 height 9
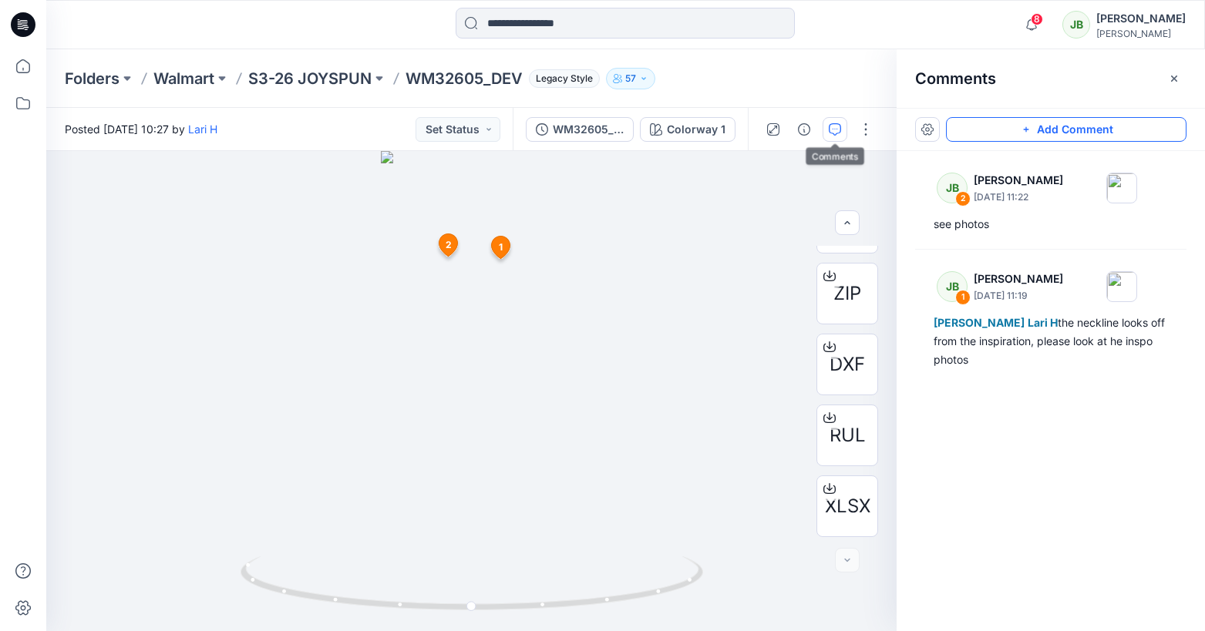
click at [834, 128] on icon "button" at bounding box center [835, 129] width 12 height 12
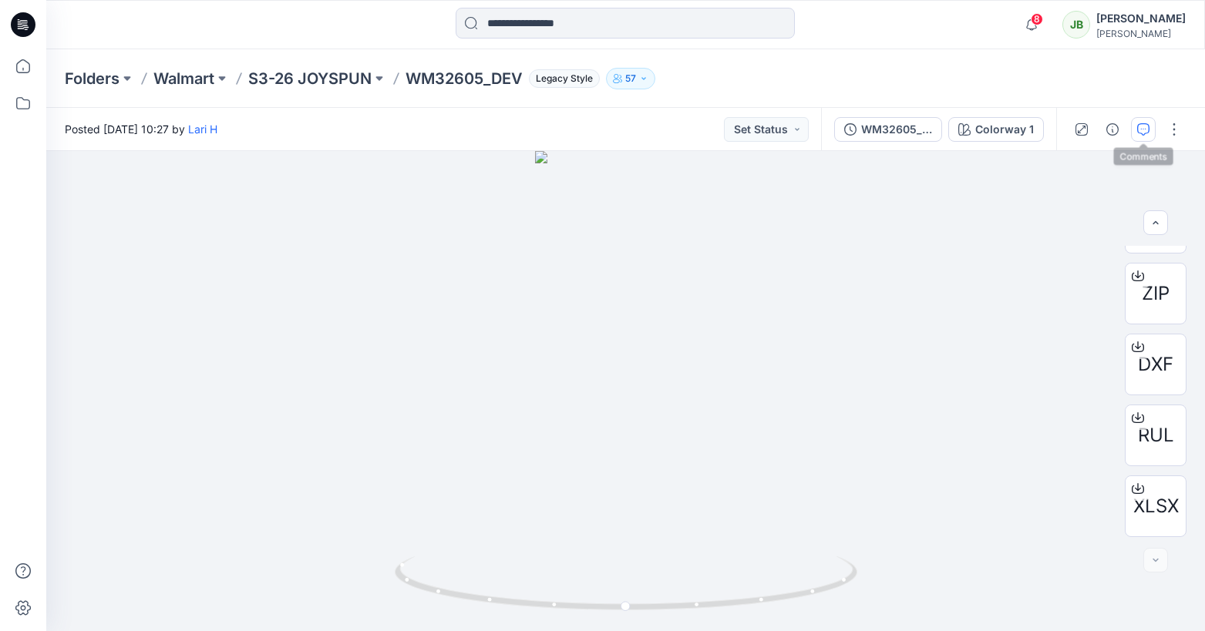
click at [1137, 125] on icon "button" at bounding box center [1143, 129] width 12 height 12
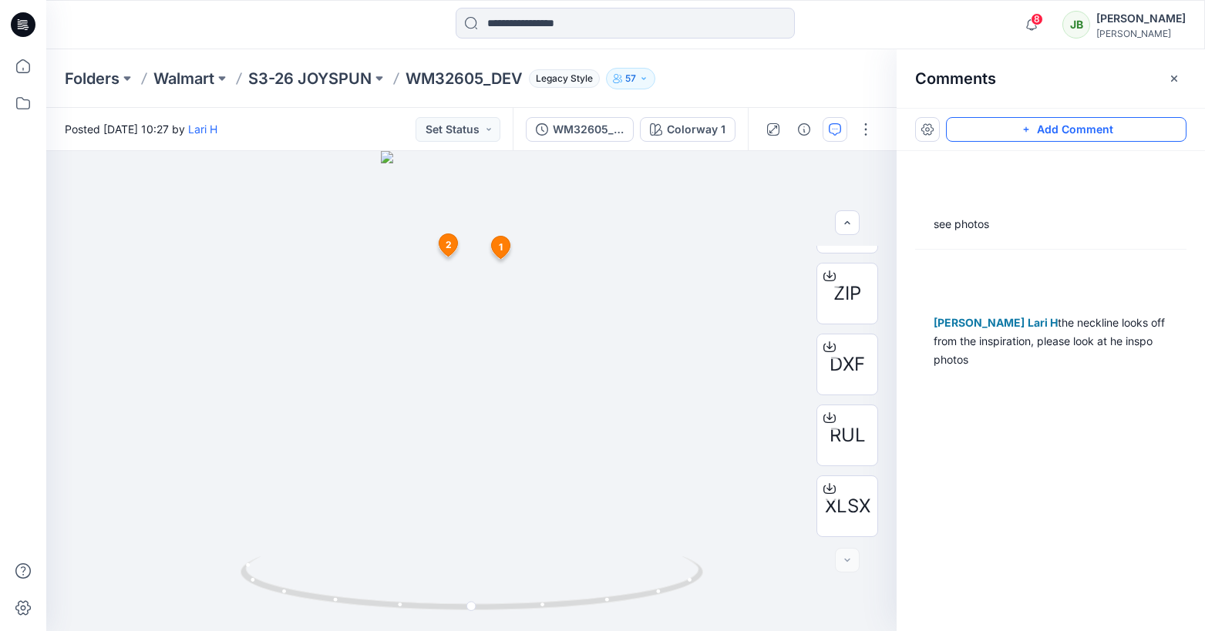
click at [1126, 123] on button "Add Comment" at bounding box center [1066, 129] width 241 height 25
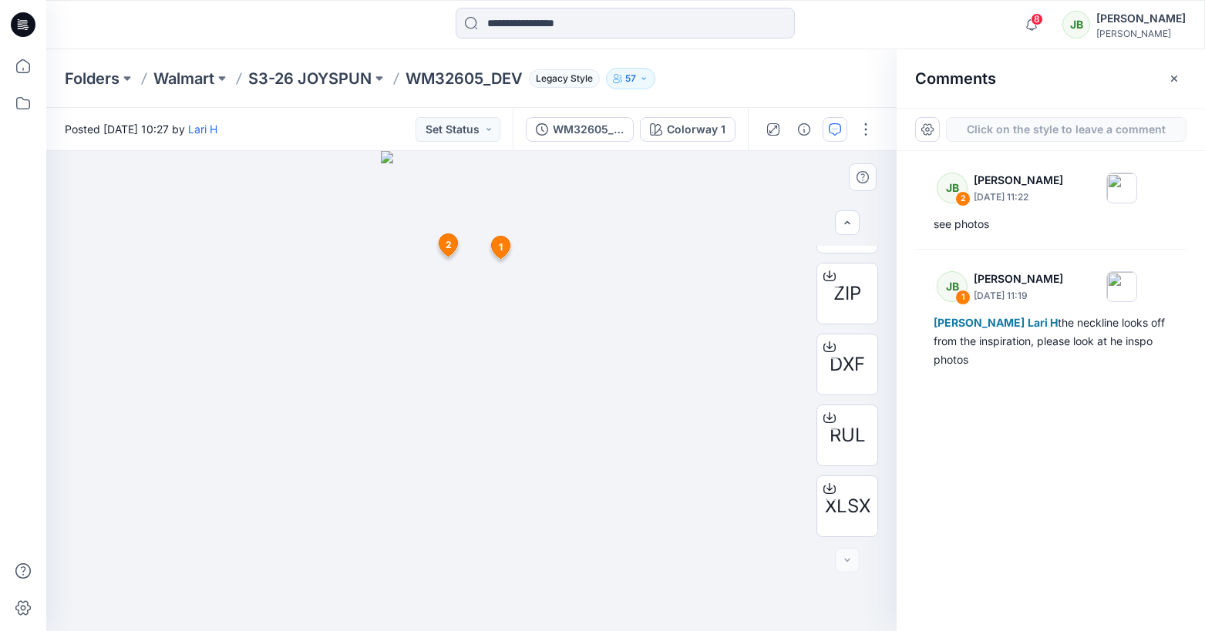
click at [508, 318] on div "3 1 [PERSON_NAME] [DATE] 11:19 [PERSON_NAME] H the neckline looks off from the …" at bounding box center [471, 391] width 850 height 480
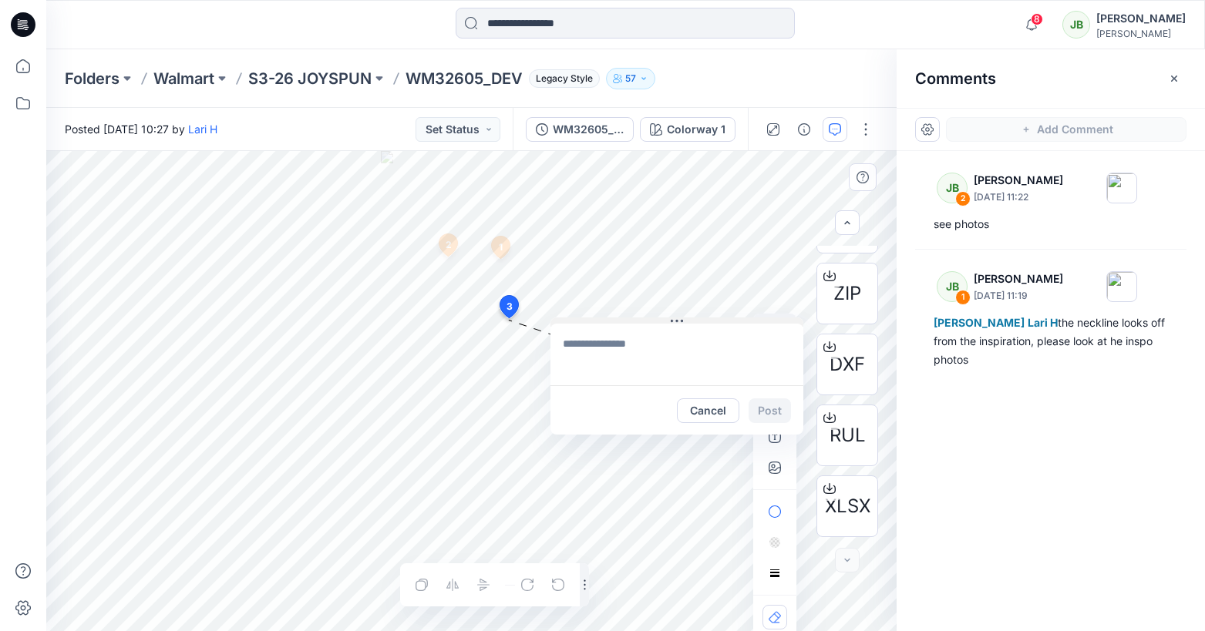
drag, startPoint x: 533, startPoint y: 328, endPoint x: 596, endPoint y: 320, distance: 63.8
click at [597, 320] on button at bounding box center [676, 322] width 253 height 9
click at [716, 410] on button "Cancel" at bounding box center [707, 411] width 62 height 25
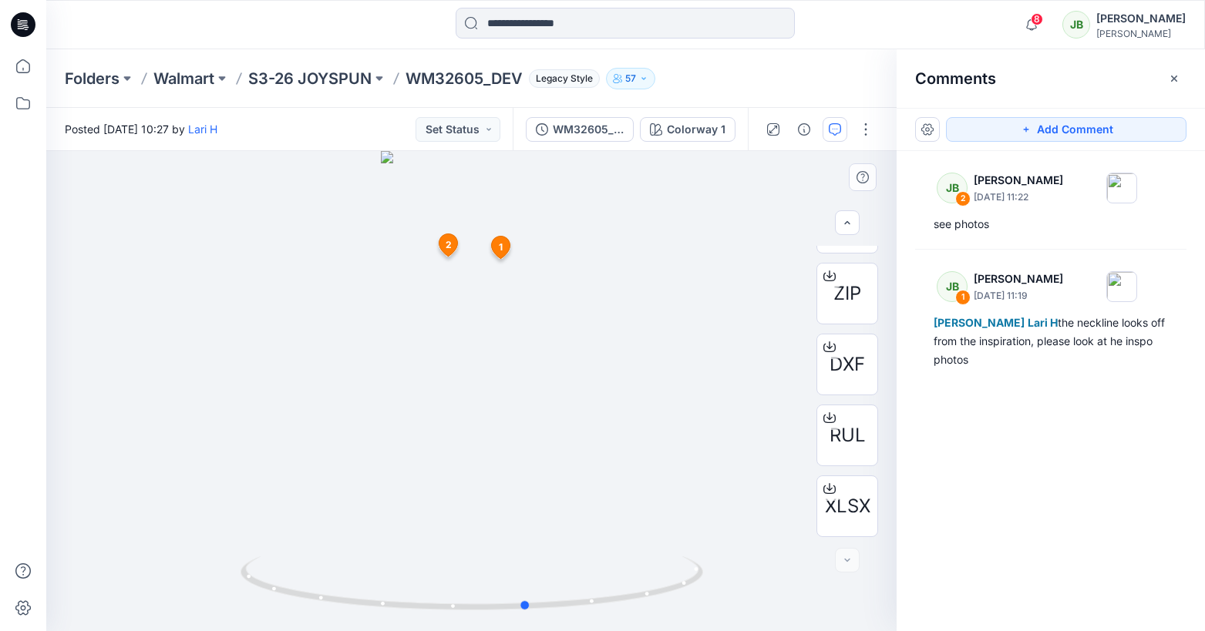
drag, startPoint x: 473, startPoint y: 606, endPoint x: 532, endPoint y: 555, distance: 77.6
click at [530, 555] on div at bounding box center [471, 391] width 850 height 480
drag, startPoint x: 527, startPoint y: 610, endPoint x: 530, endPoint y: 580, distance: 29.5
click at [530, 580] on icon at bounding box center [474, 586] width 466 height 58
click at [466, 123] on button "Set Status" at bounding box center [458, 129] width 85 height 25
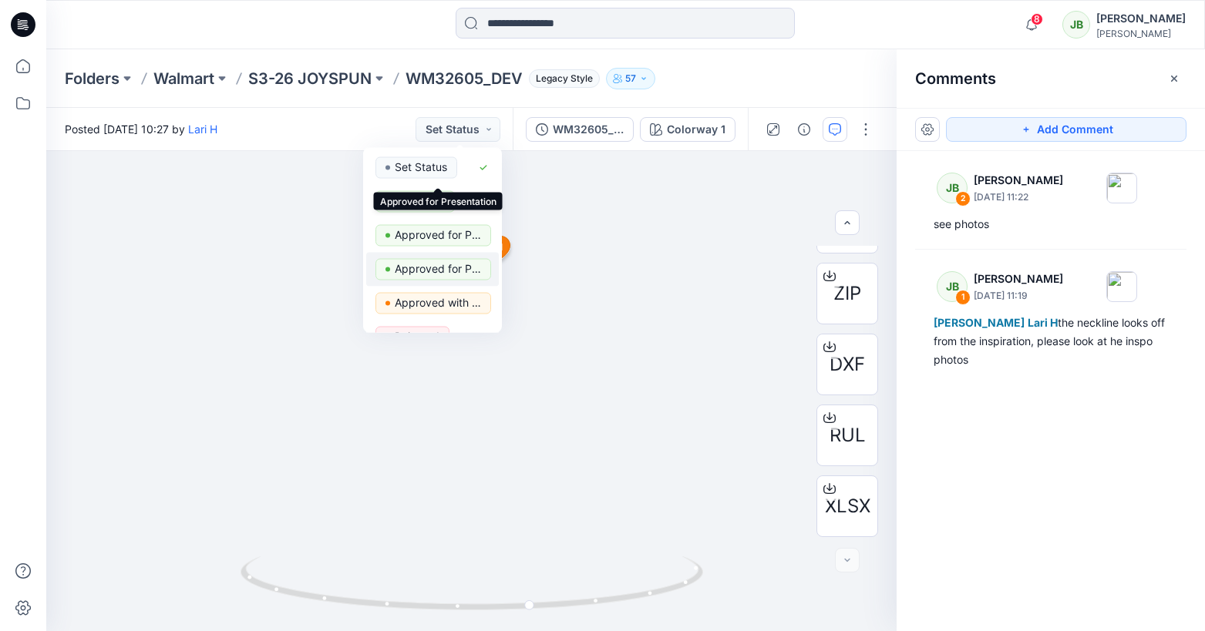
scroll to position [126, 0]
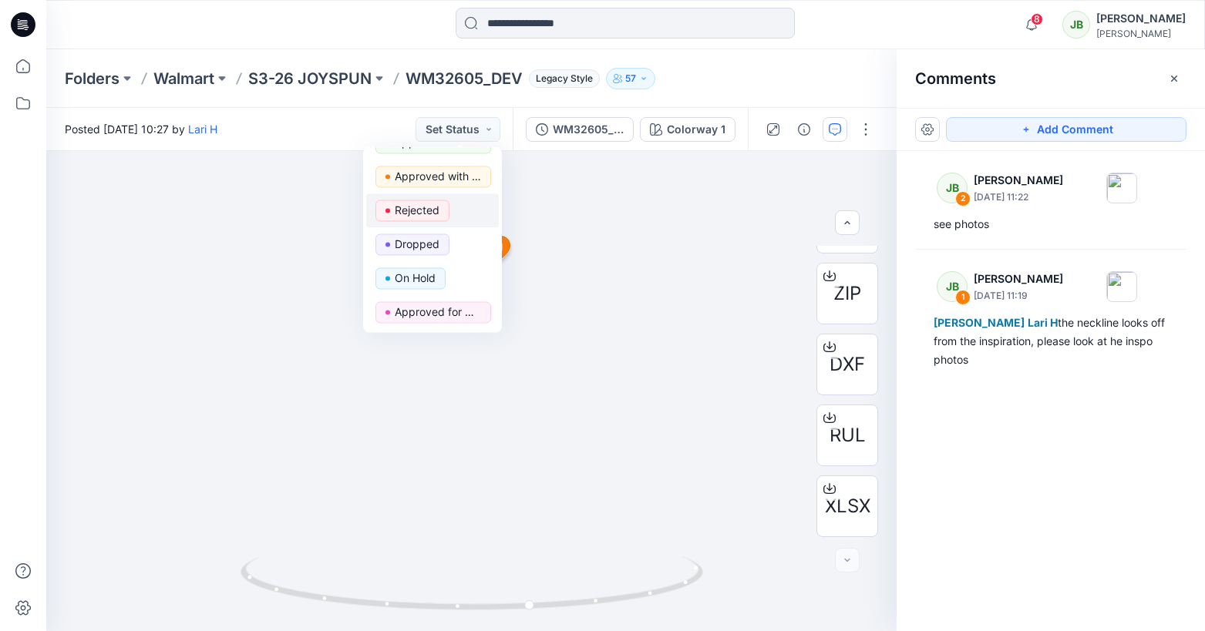
click at [439, 211] on span "Rejected" at bounding box center [412, 211] width 74 height 22
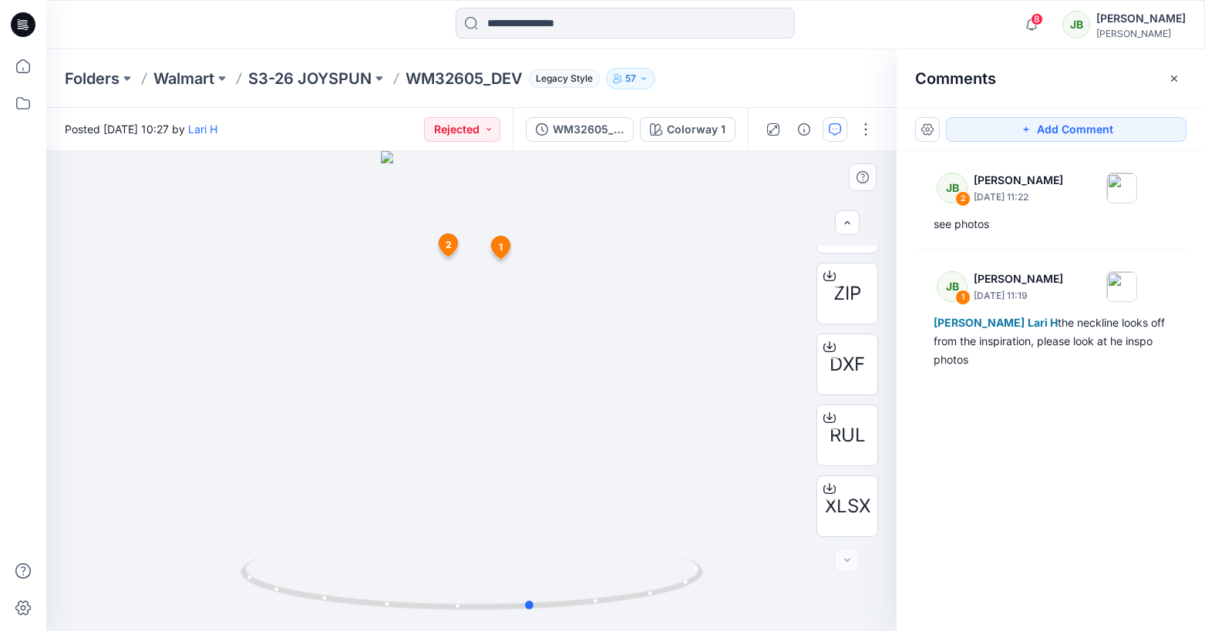
click at [696, 200] on div at bounding box center [471, 391] width 850 height 480
